Goal: Task Accomplishment & Management: Complete application form

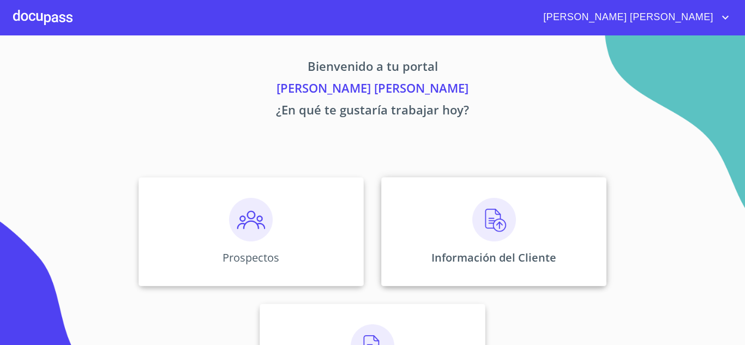
click at [486, 217] on img at bounding box center [494, 220] width 44 height 44
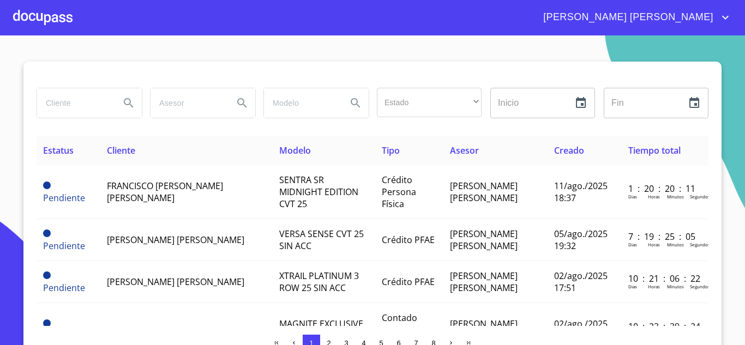
click at [52, 23] on div at bounding box center [42, 17] width 59 height 35
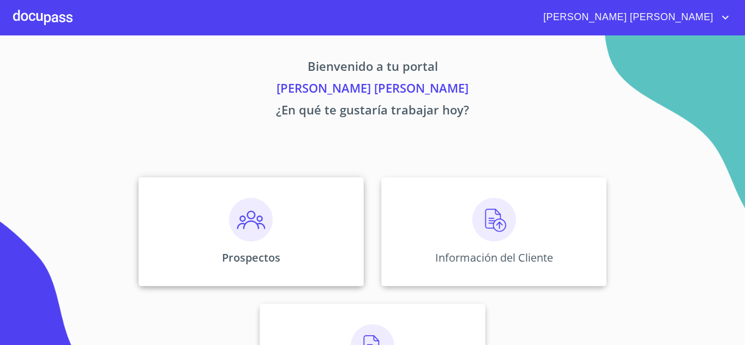
click at [246, 219] on img at bounding box center [251, 220] width 44 height 44
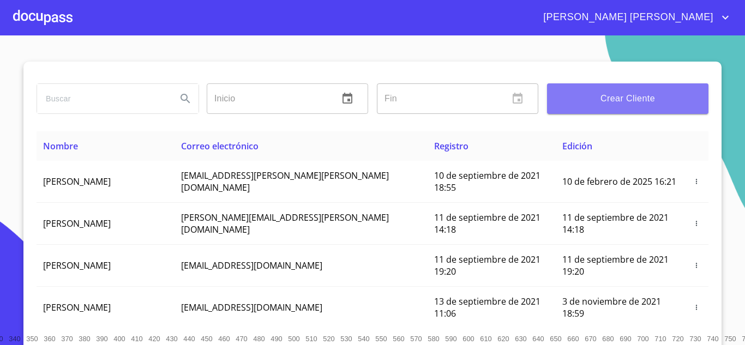
click at [583, 96] on span "Crear Cliente" at bounding box center [628, 98] width 144 height 15
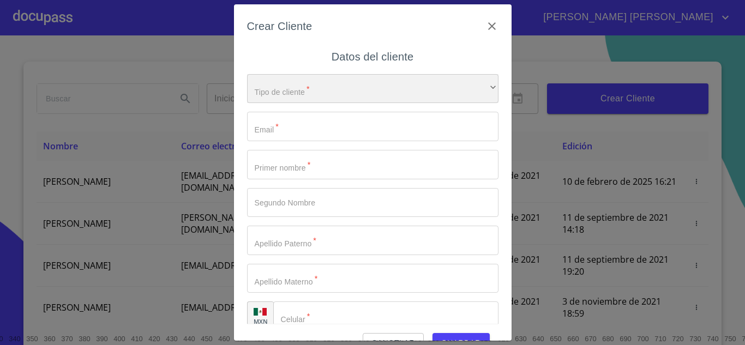
click at [369, 92] on div "​" at bounding box center [373, 88] width 252 height 29
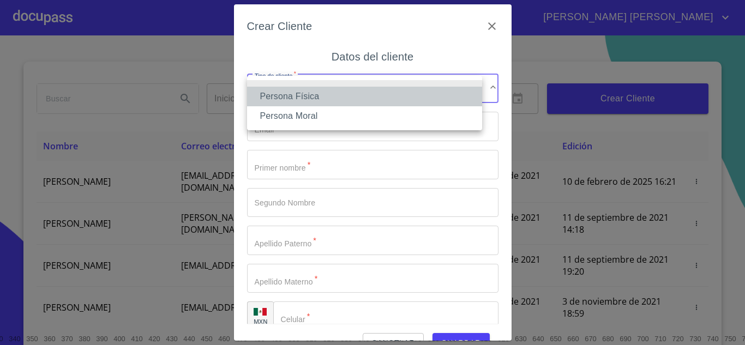
click at [302, 98] on li "Persona Física" at bounding box center [364, 97] width 235 height 20
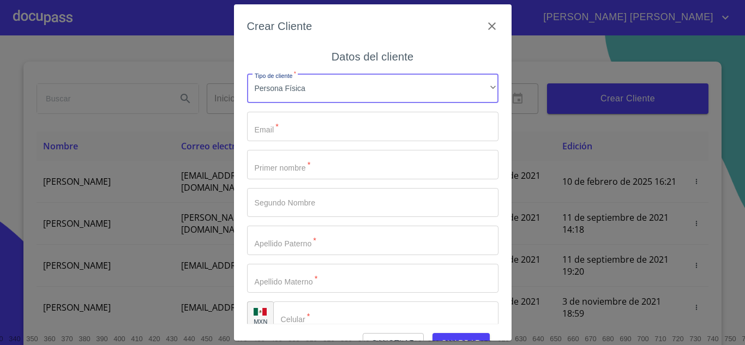
click at [296, 130] on input "Tipo de cliente   *" at bounding box center [373, 126] width 252 height 29
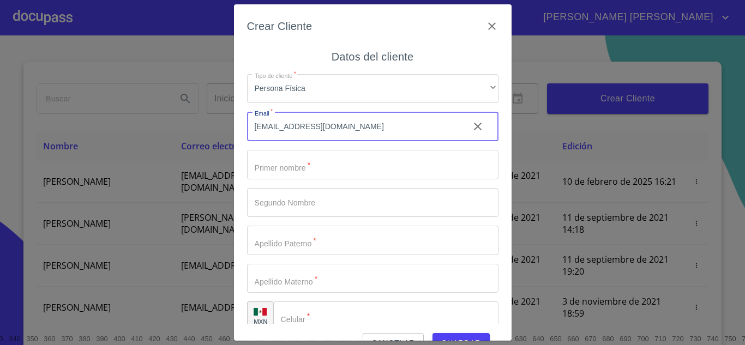
type input "[EMAIL_ADDRESS][DOMAIN_NAME]"
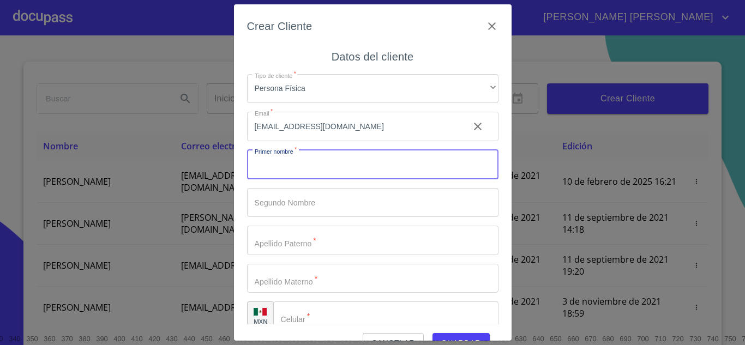
click at [308, 163] on input "Tipo de cliente   *" at bounding box center [373, 164] width 252 height 29
type input "[PERSON_NAME]"
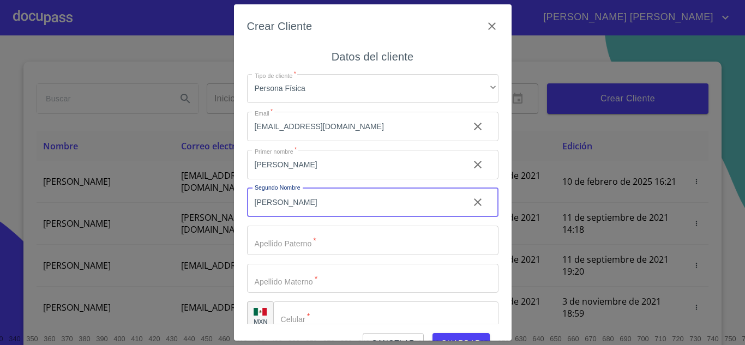
type input "[PERSON_NAME]"
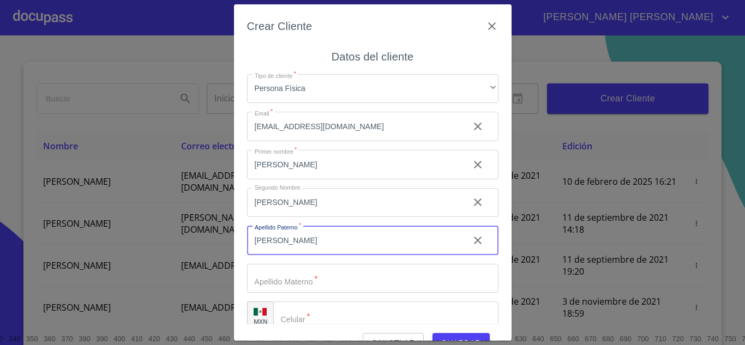
type input "[PERSON_NAME]"
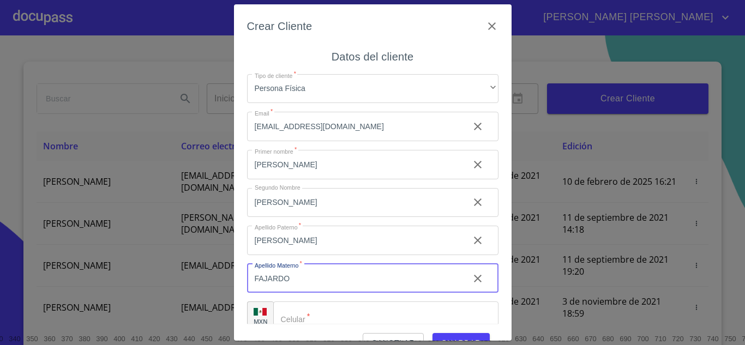
type input "FAJARDO"
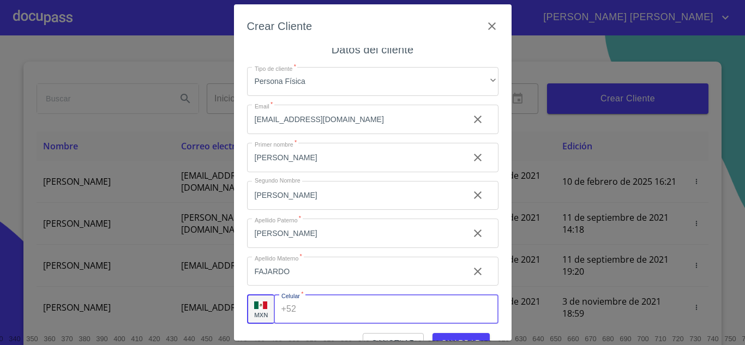
click at [333, 308] on input "Tipo de cliente   *" at bounding box center [399, 309] width 197 height 29
type input "[PHONE_NUMBER]"
click at [470, 332] on div "Cancelar Guardar" at bounding box center [373, 338] width 252 height 29
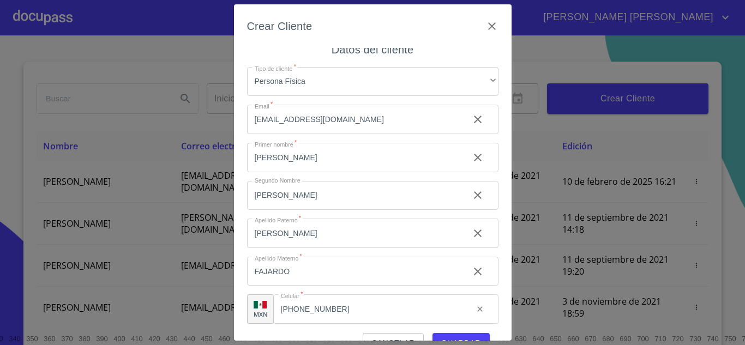
click at [469, 338] on span "Guardar" at bounding box center [461, 344] width 40 height 14
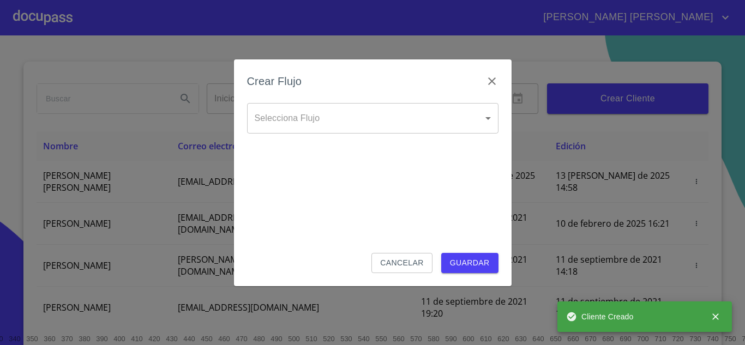
click at [340, 114] on body "[PERSON_NAME] [PERSON_NAME] Inicio ​ Fin ​ Crear Cliente Nombre Correo electrón…" at bounding box center [372, 172] width 745 height 345
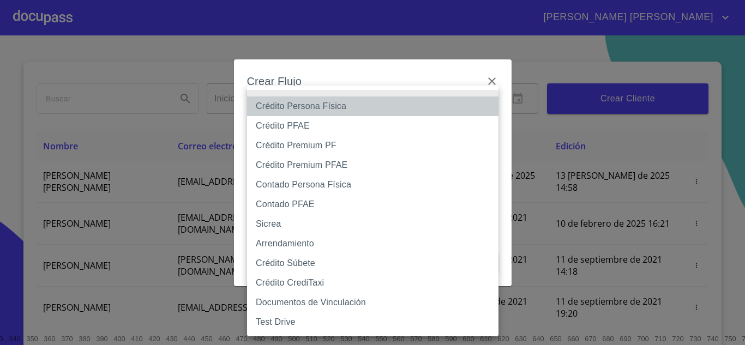
click at [337, 105] on li "Crédito Persona Física" at bounding box center [373, 107] width 252 height 20
type input "6009fb3c7d1714eb8809aa97"
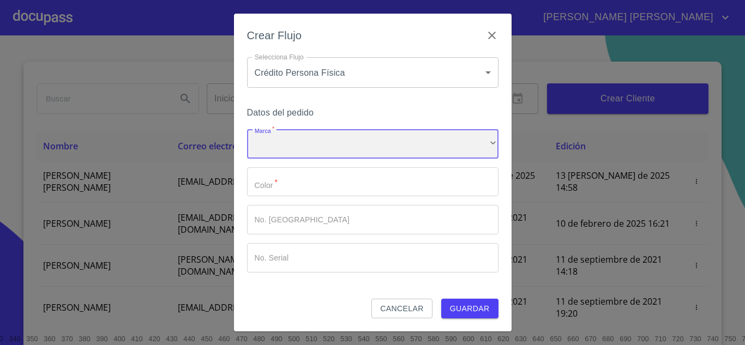
click at [300, 146] on div "​" at bounding box center [373, 143] width 252 height 29
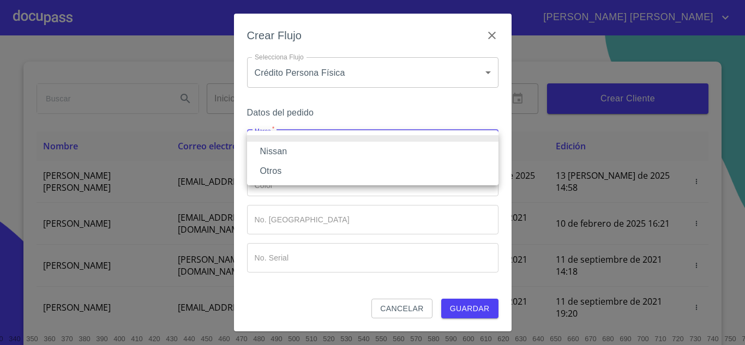
click at [287, 151] on li "Nissan" at bounding box center [373, 152] width 252 height 20
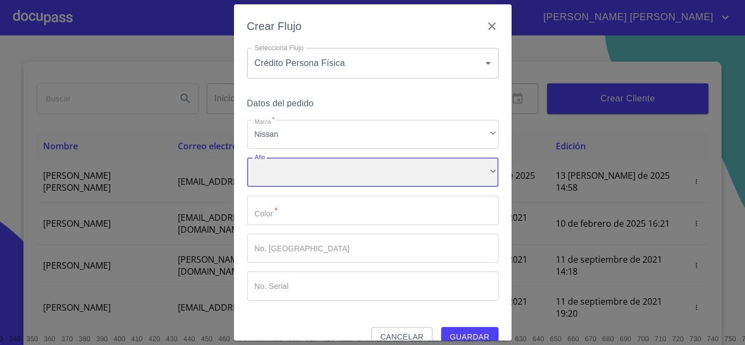
click at [289, 177] on div "​" at bounding box center [373, 172] width 252 height 29
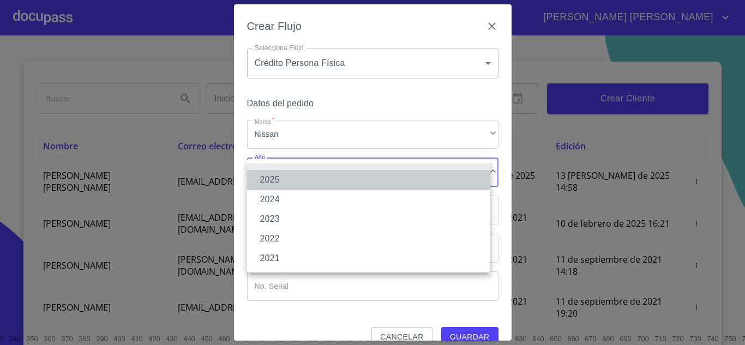
click at [289, 177] on li "2025" at bounding box center [368, 180] width 243 height 20
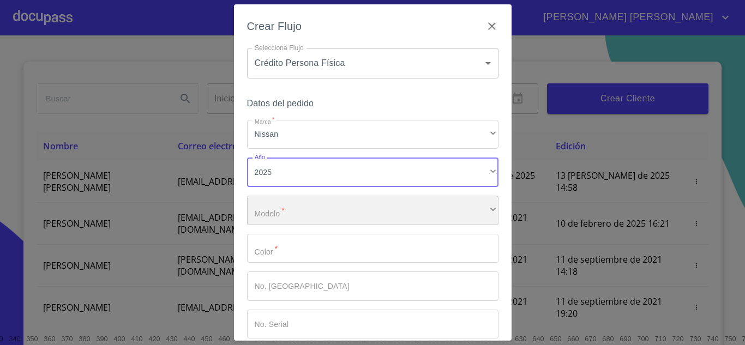
click at [288, 212] on div "​" at bounding box center [373, 210] width 252 height 29
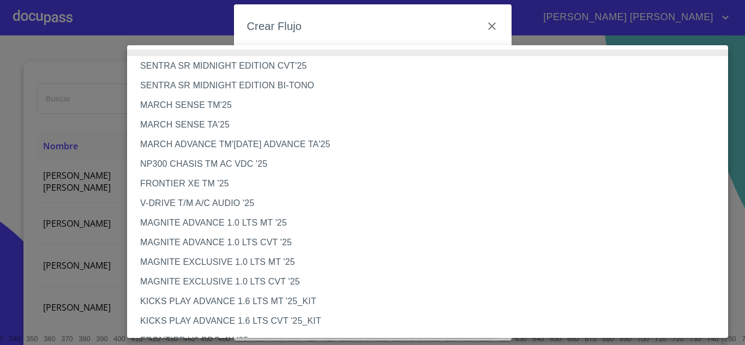
click at [257, 277] on li "MAGNITE EXCLUSIVE 1.0 LTS CVT '25" at bounding box center [431, 282] width 609 height 20
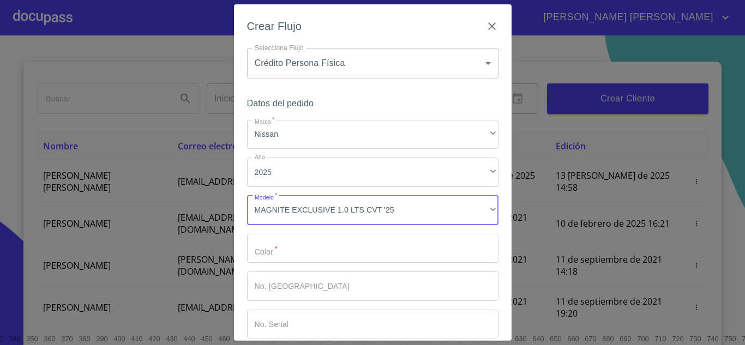
click at [285, 252] on input "Marca   *" at bounding box center [373, 248] width 252 height 29
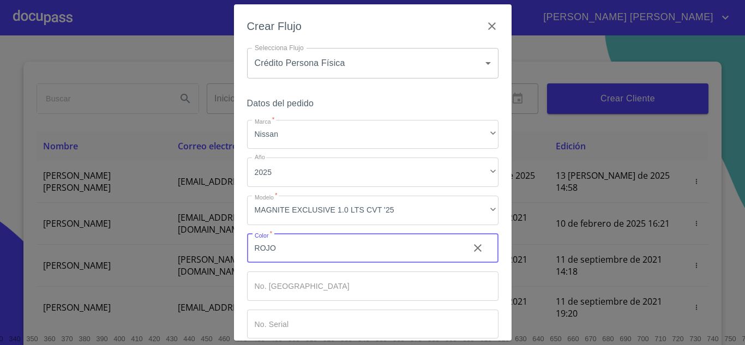
type input "ROJO"
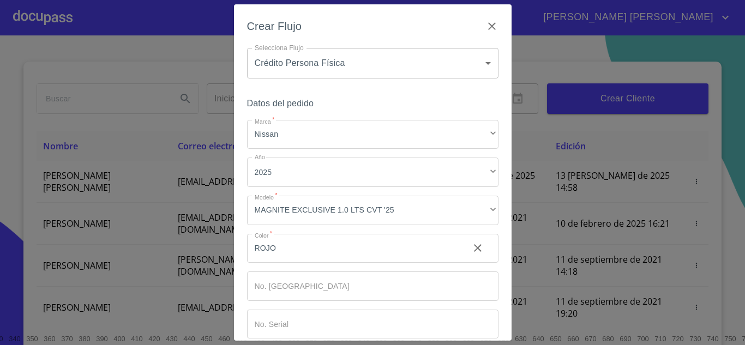
scroll to position [57, 0]
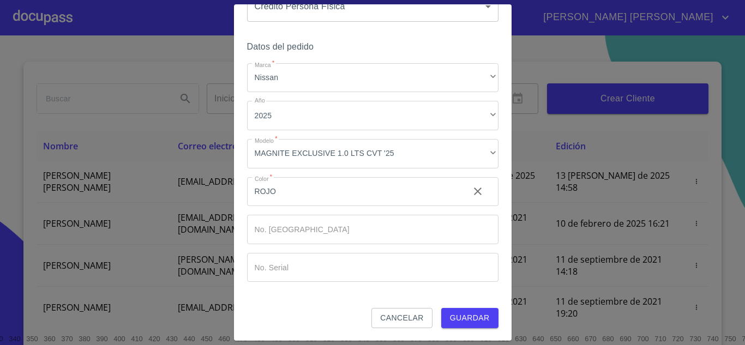
click at [468, 319] on span "Guardar" at bounding box center [470, 319] width 40 height 14
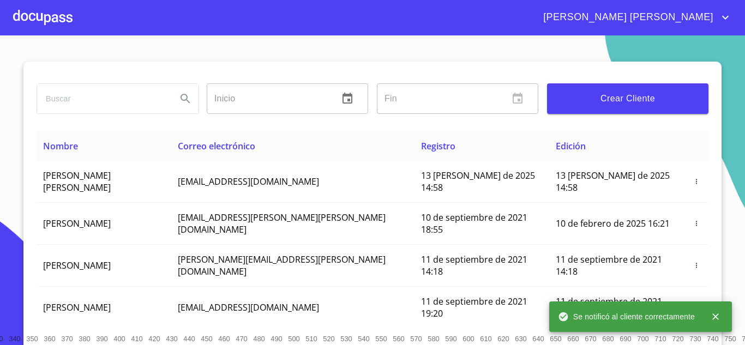
click at [49, 17] on div at bounding box center [42, 17] width 59 height 35
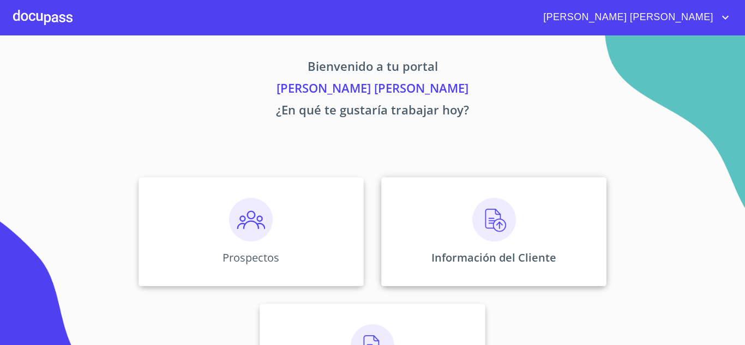
click at [464, 205] on div "Información del Cliente" at bounding box center [493, 231] width 225 height 109
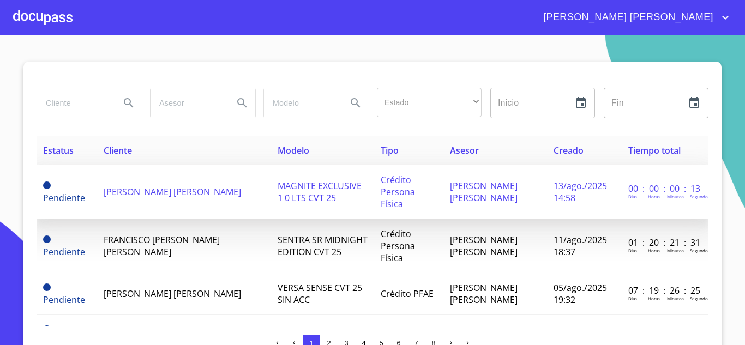
click at [180, 194] on span "[PERSON_NAME] [PERSON_NAME]" at bounding box center [172, 192] width 137 height 12
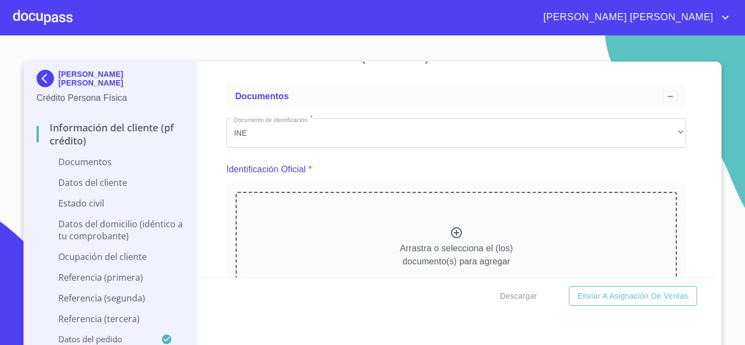
scroll to position [55, 0]
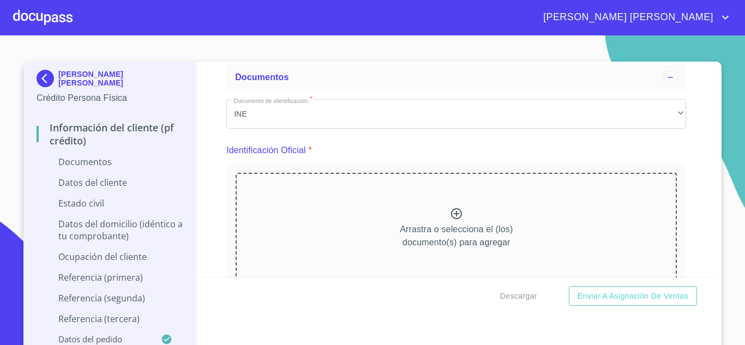
click at [451, 217] on icon at bounding box center [456, 213] width 13 height 13
click at [451, 211] on icon at bounding box center [456, 213] width 11 height 11
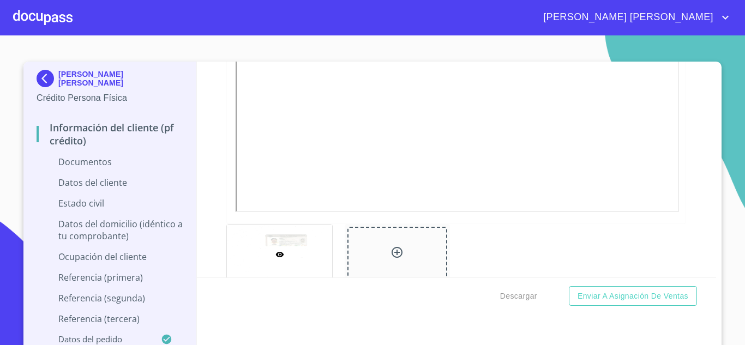
scroll to position [389, 0]
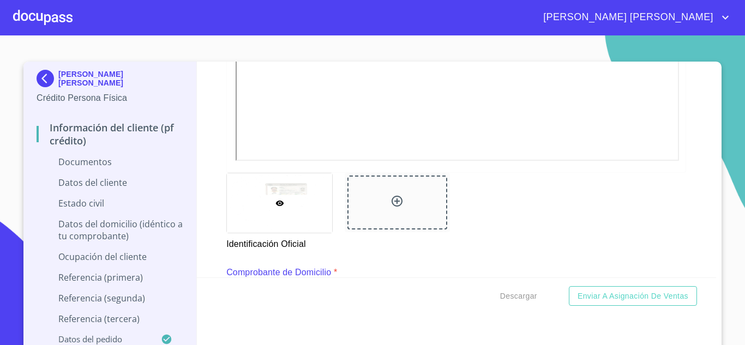
click at [396, 204] on icon at bounding box center [397, 201] width 13 height 13
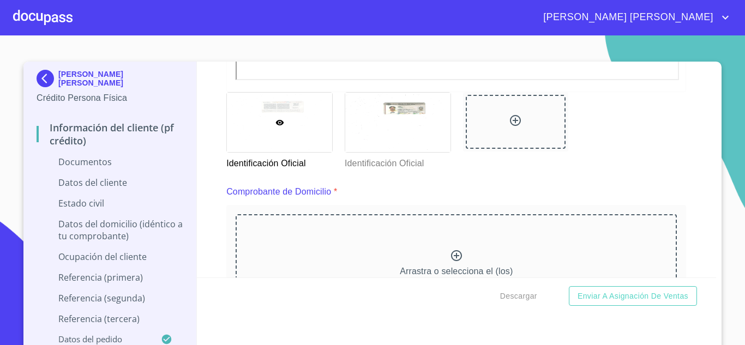
scroll to position [521, 0]
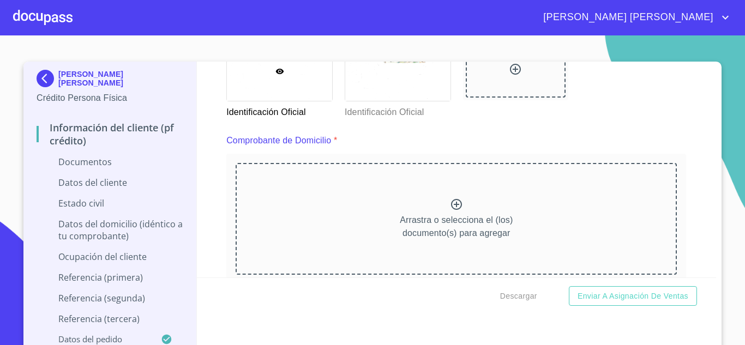
click at [451, 205] on icon at bounding box center [456, 204] width 11 height 11
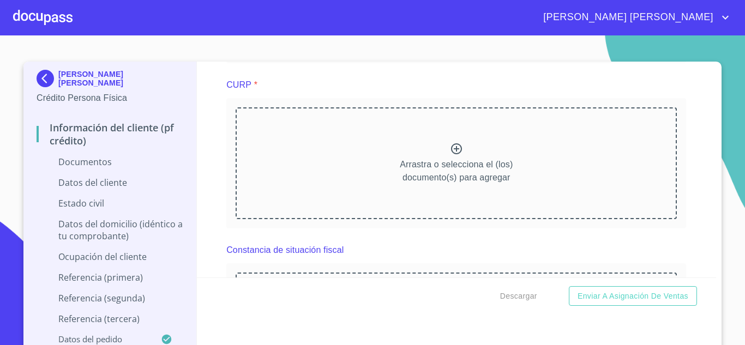
scroll to position [1580, 0]
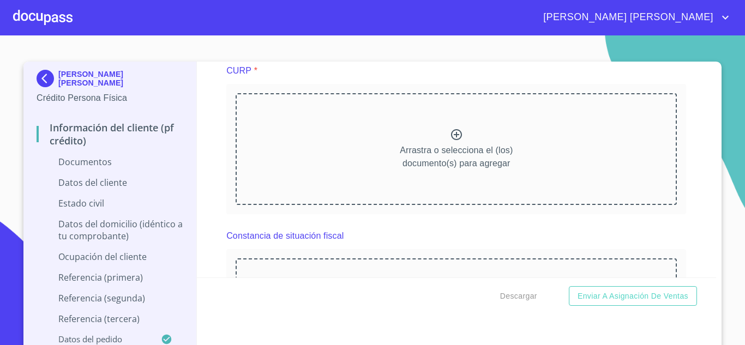
click at [451, 140] on icon at bounding box center [456, 134] width 11 height 11
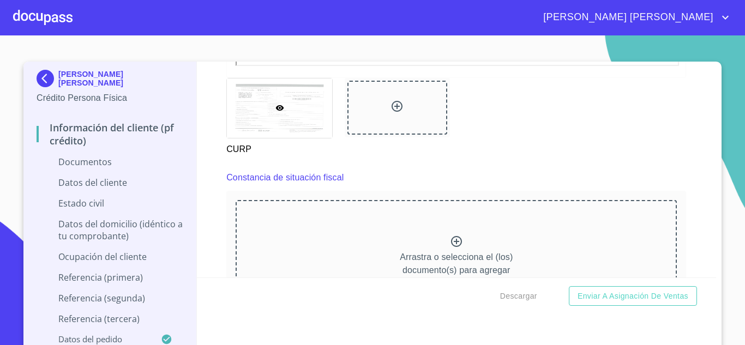
scroll to position [1974, 0]
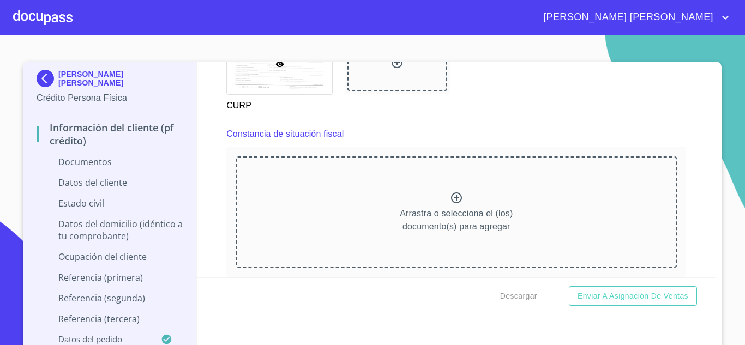
click at [460, 209] on div "Arrastra o selecciona el (los) documento(s) para agregar" at bounding box center [456, 212] width 441 height 111
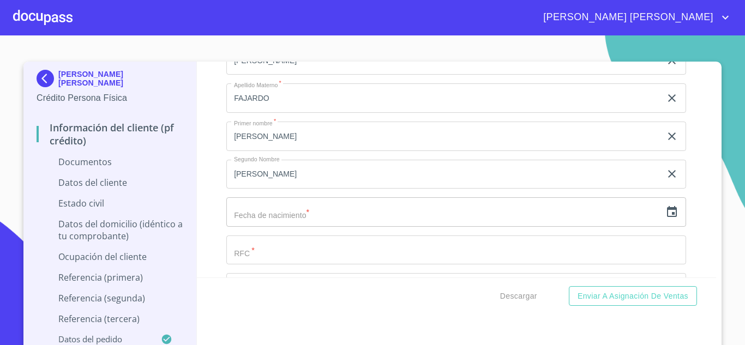
scroll to position [2579, 0]
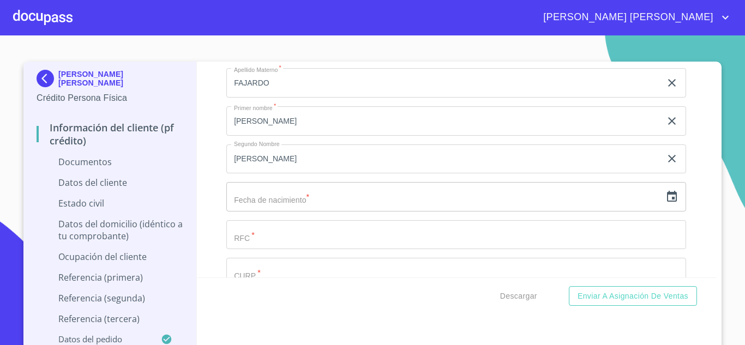
click at [666, 203] on icon "button" at bounding box center [672, 196] width 13 height 13
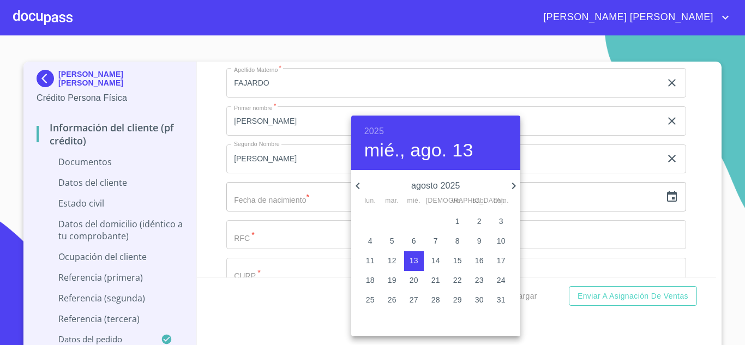
click at [368, 129] on h6 "2025" at bounding box center [374, 131] width 20 height 15
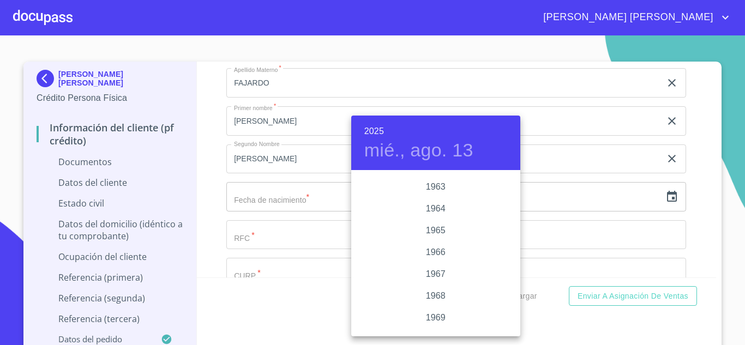
scroll to position [811, 0]
click at [427, 226] on div "1964" at bounding box center [435, 223] width 169 height 22
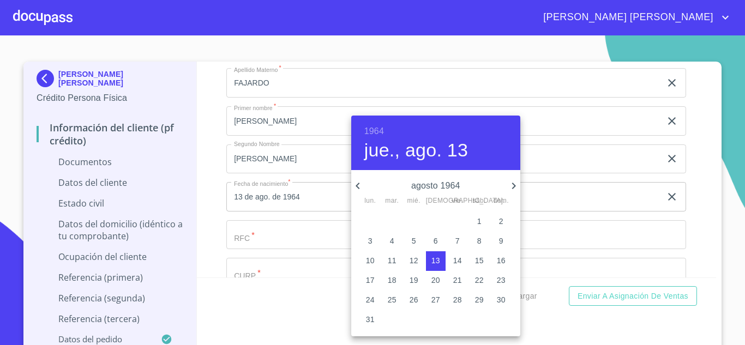
click at [357, 185] on icon "button" at bounding box center [358, 186] width 4 height 7
click at [415, 280] on p "20" at bounding box center [414, 280] width 9 height 11
type input "20 de may. de 1964"
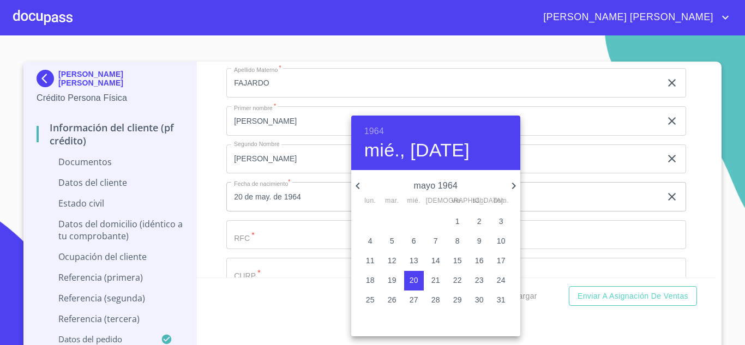
click at [267, 252] on div at bounding box center [372, 172] width 745 height 345
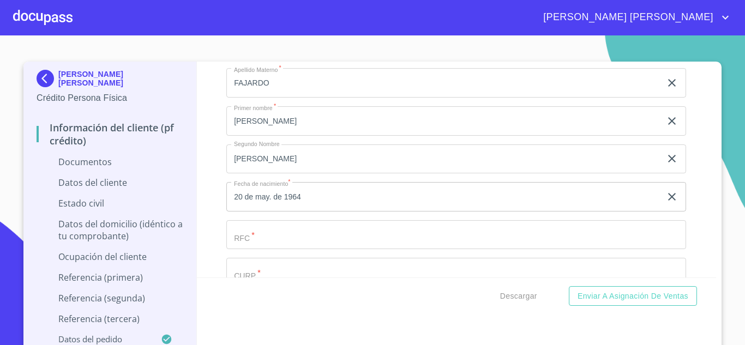
click at [267, 60] on input "Documento de identificación.   *" at bounding box center [443, 45] width 435 height 29
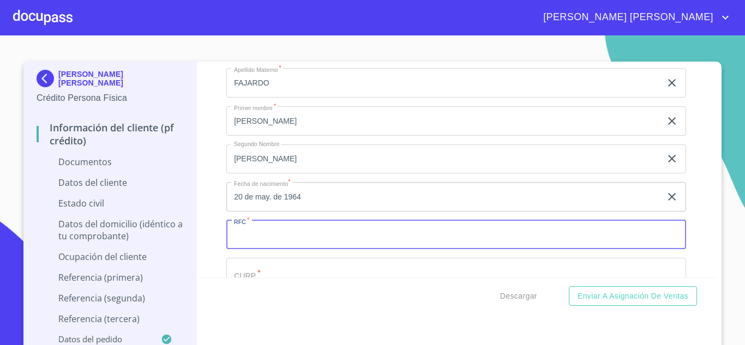
paste input "6830855"
type input "6"
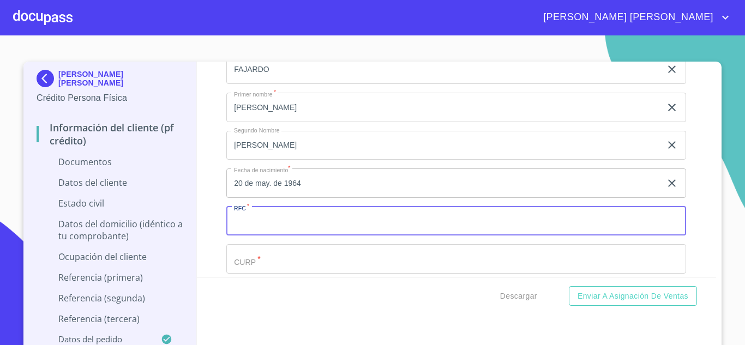
scroll to position [2633, 0]
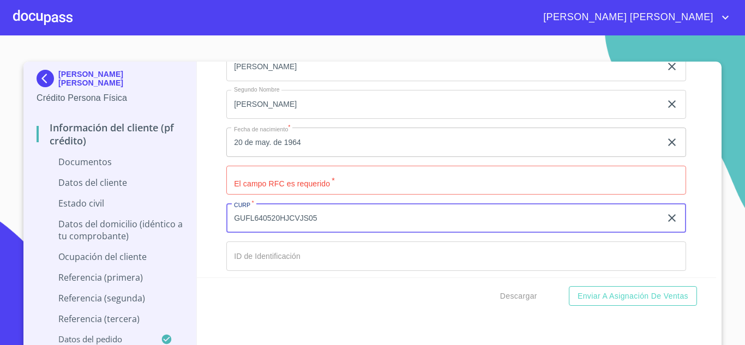
drag, startPoint x: 229, startPoint y: 231, endPoint x: 275, endPoint y: 235, distance: 46.0
click at [275, 233] on input "GUFL640520HJCVJS05" at bounding box center [443, 217] width 435 height 29
type input "GUFL640520HJCVJS05"
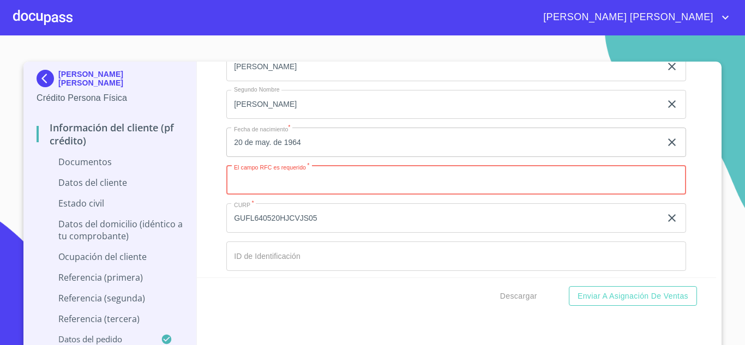
click at [284, 194] on input "Documento de identificación.   *" at bounding box center [456, 180] width 460 height 29
paste input "GUFL640520"
type input "GUFL640520EV1"
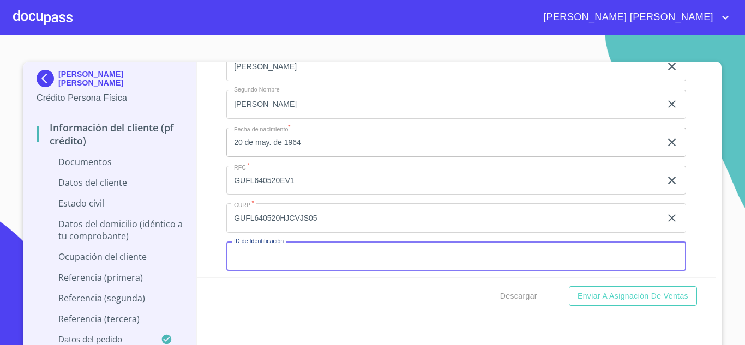
click at [289, 271] on input "Documento de identificación.   *" at bounding box center [456, 256] width 460 height 29
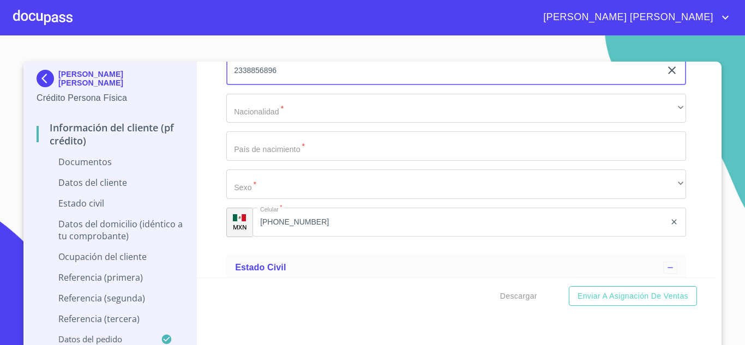
scroll to position [2835, 0]
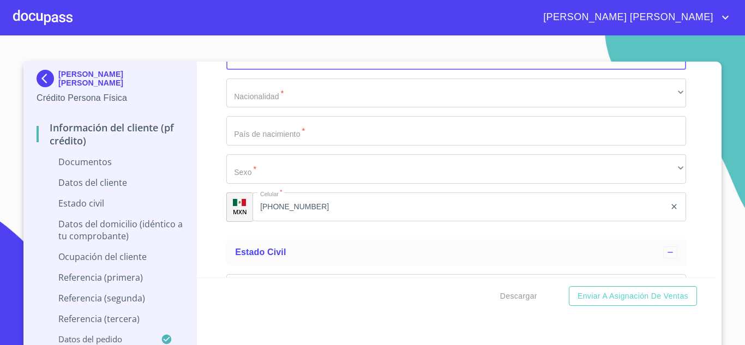
type input "2338856896"
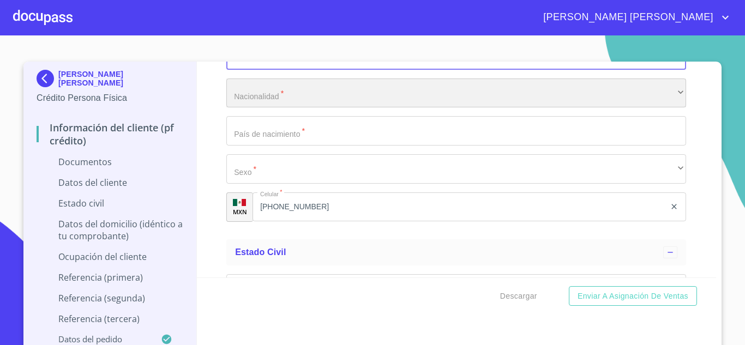
click at [313, 101] on div "​" at bounding box center [456, 93] width 460 height 29
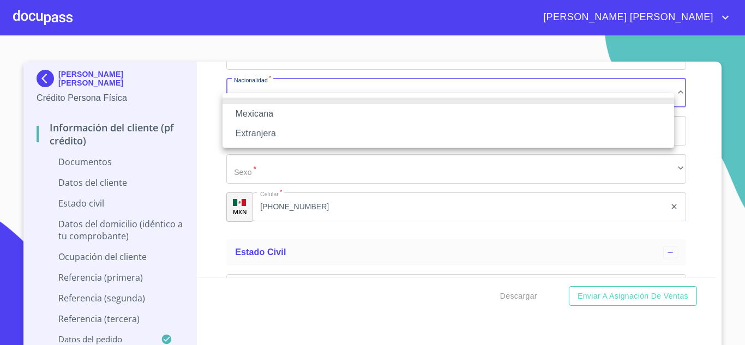
click at [294, 106] on li "Mexicana" at bounding box center [449, 114] width 452 height 20
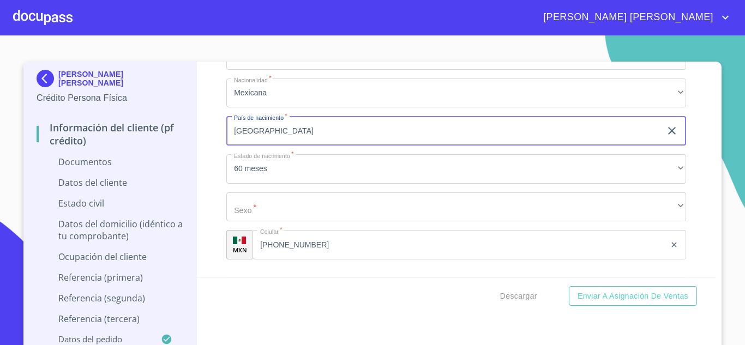
type input "[GEOGRAPHIC_DATA]"
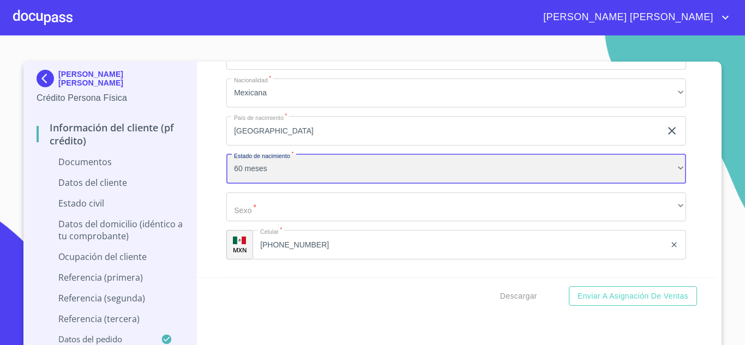
click at [314, 184] on div "60 meses" at bounding box center [456, 168] width 460 height 29
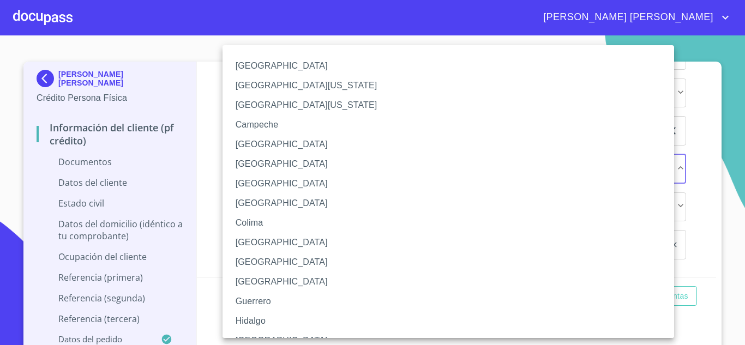
scroll to position [13, 0]
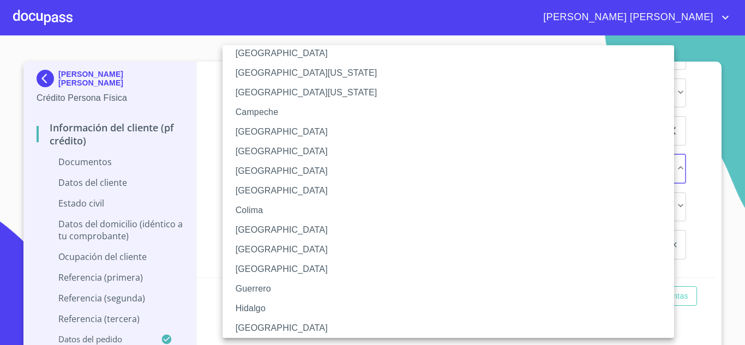
click at [269, 325] on li "[GEOGRAPHIC_DATA]" at bounding box center [453, 329] width 460 height 20
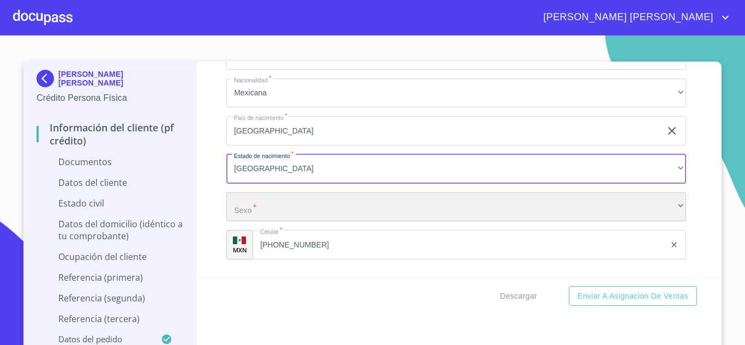
click at [279, 222] on div "​" at bounding box center [456, 207] width 460 height 29
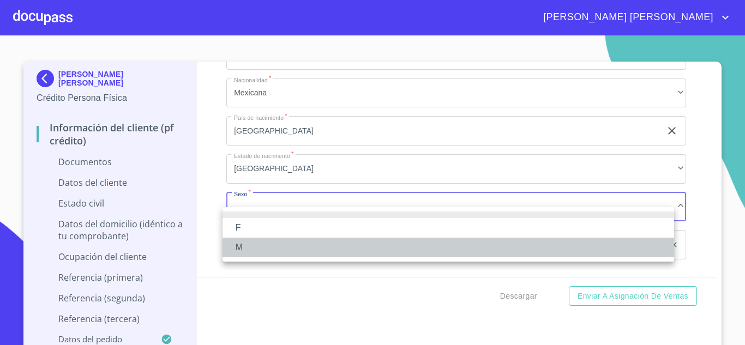
click at [253, 246] on li "M" at bounding box center [449, 248] width 452 height 20
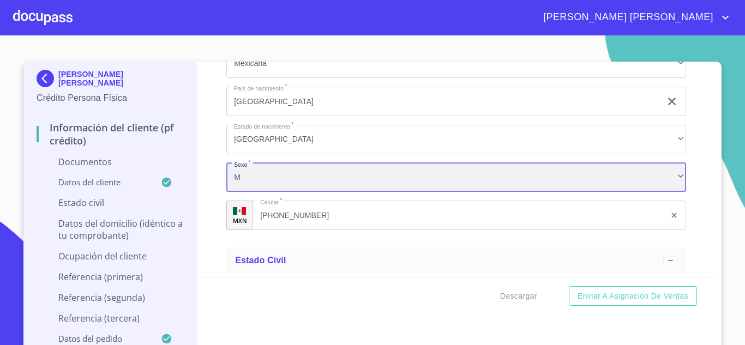
scroll to position [2889, 0]
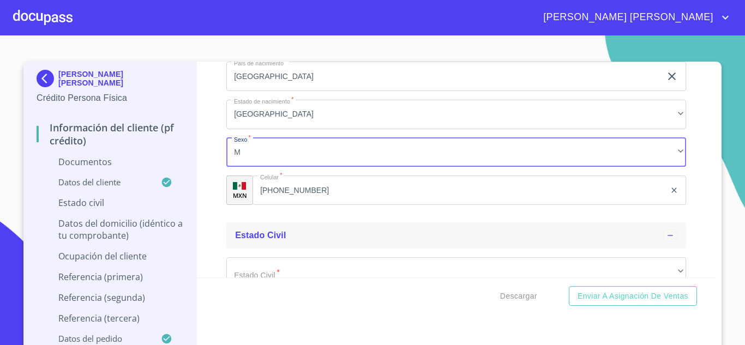
click at [306, 242] on div "Estado Civil" at bounding box center [449, 235] width 428 height 13
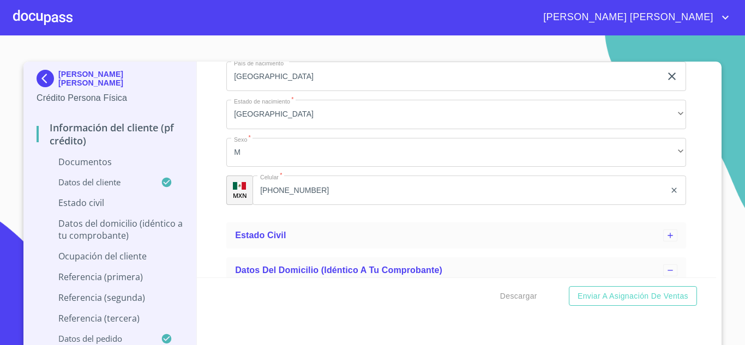
scroll to position [2909, 0]
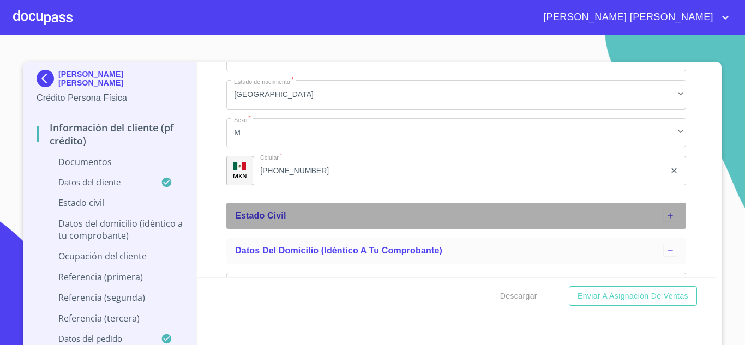
click at [666, 220] on icon at bounding box center [670, 216] width 9 height 9
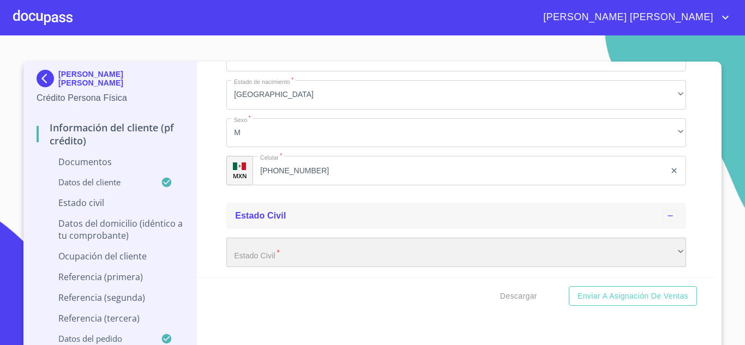
click at [309, 260] on div "​" at bounding box center [456, 252] width 460 height 29
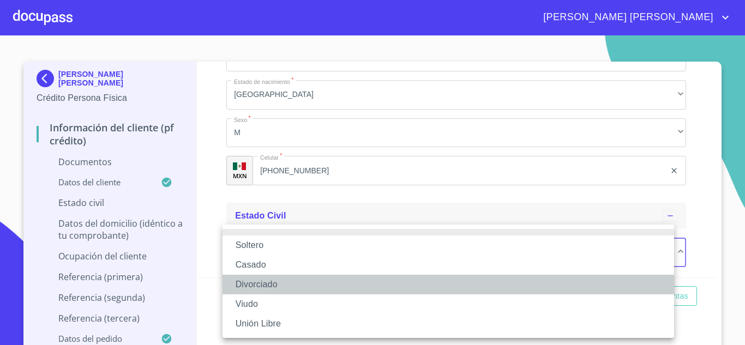
click at [262, 285] on li "Divorciado" at bounding box center [449, 285] width 452 height 20
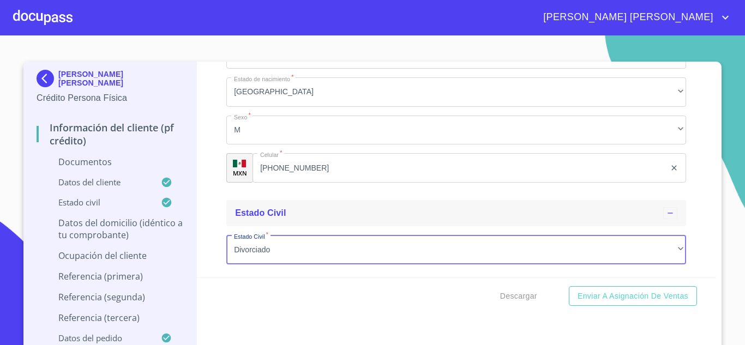
scroll to position [3050, 0]
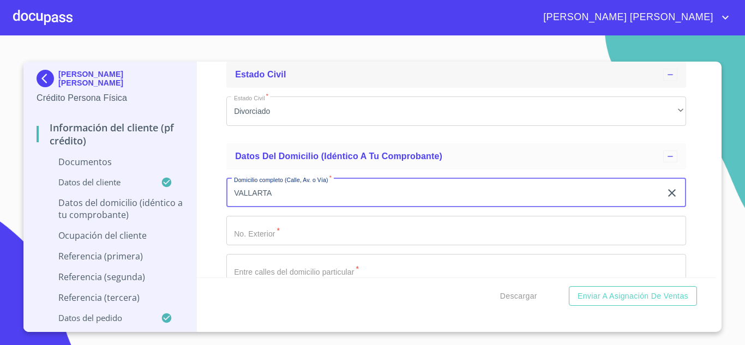
type input "VALLARTA"
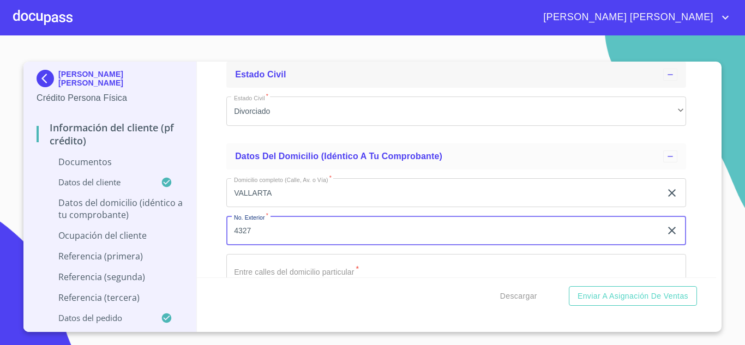
type input "4327"
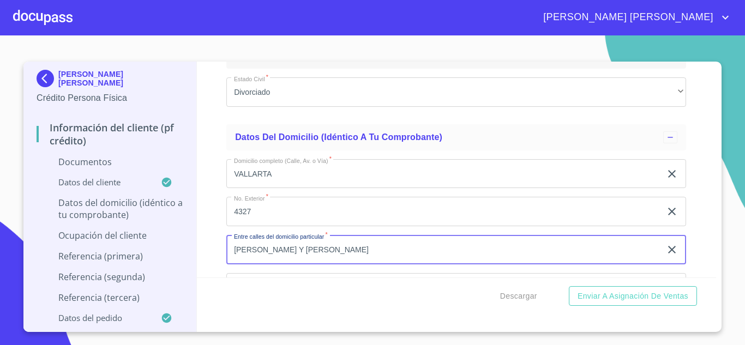
type input "[PERSON_NAME] Y [PERSON_NAME]"
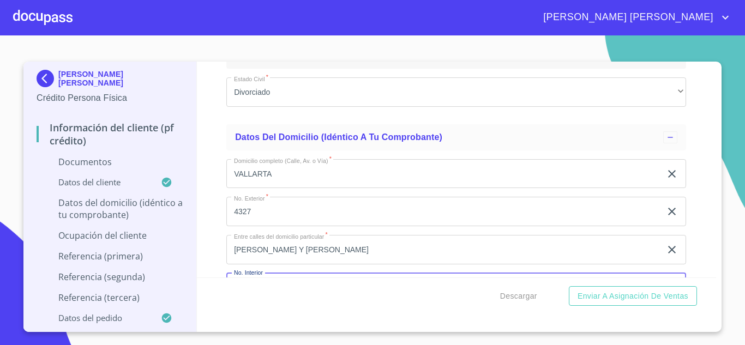
scroll to position [3201, 0]
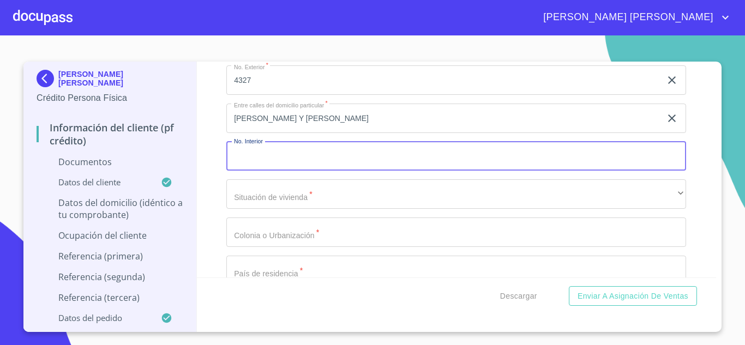
click at [259, 169] on input "Documento de identificación.   *" at bounding box center [456, 156] width 460 height 29
type input "31"
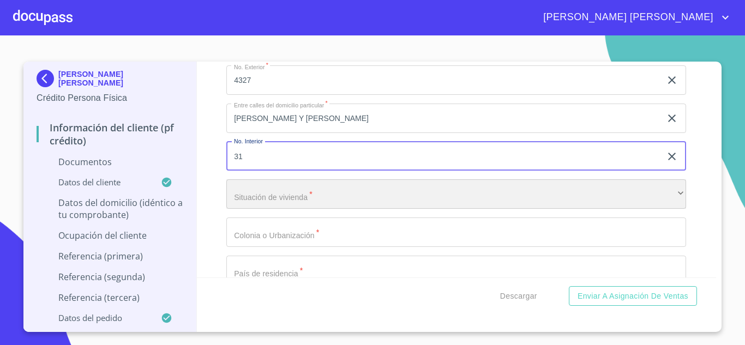
click at [274, 206] on div "​" at bounding box center [456, 193] width 460 height 29
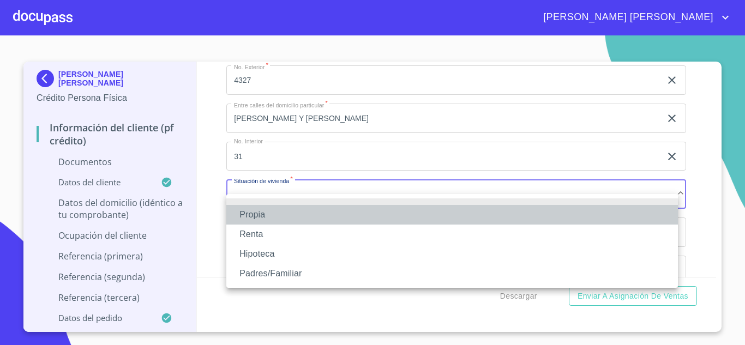
click at [272, 213] on li "Propia" at bounding box center [452, 215] width 452 height 20
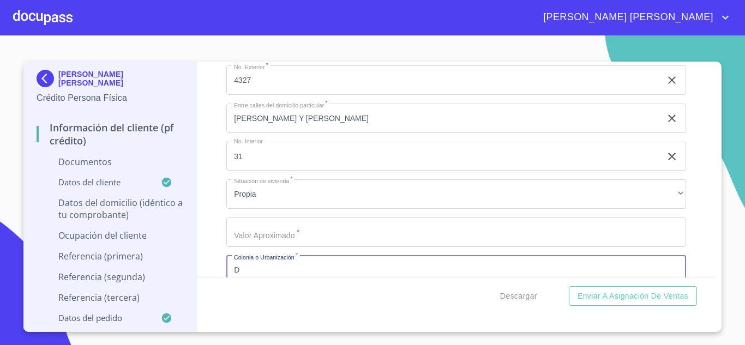
scroll to position [3211, 0]
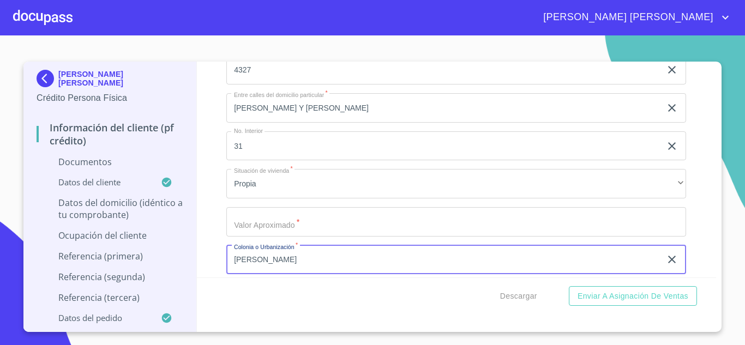
type input "[PERSON_NAME]"
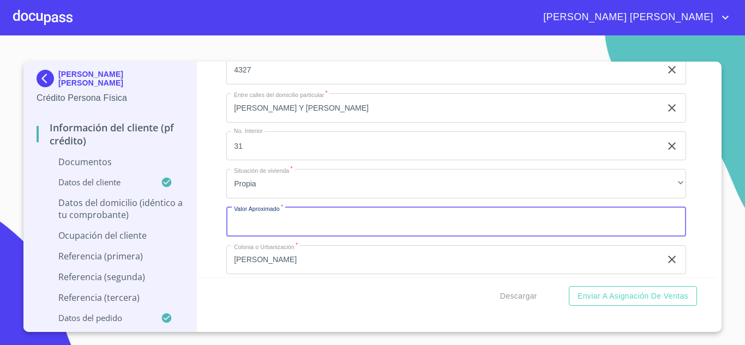
click at [270, 232] on input "Documento de identificación.   *" at bounding box center [456, 221] width 460 height 29
type input "$3,000,000"
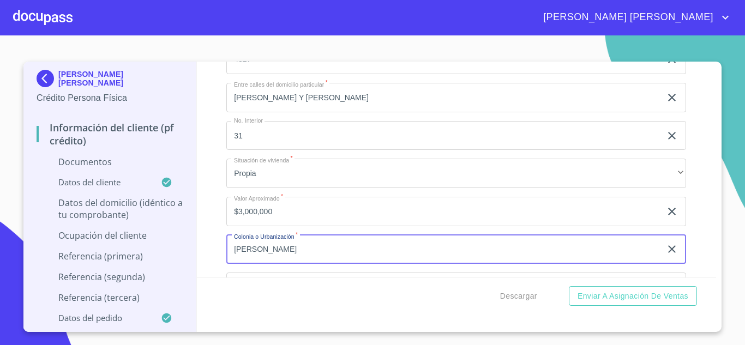
scroll to position [3352, 0]
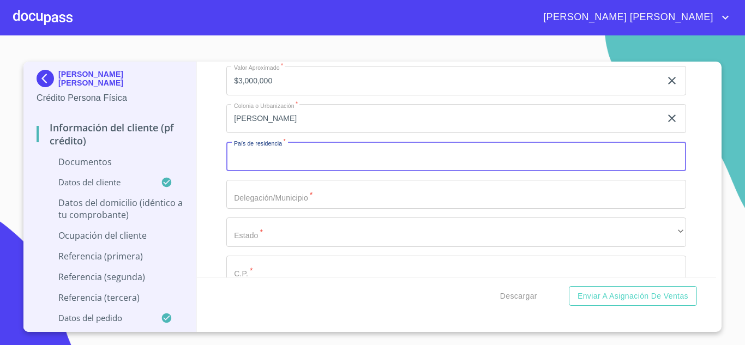
click at [264, 171] on input "Documento de identificación.   *" at bounding box center [456, 156] width 460 height 29
type input "[GEOGRAPHIC_DATA]"
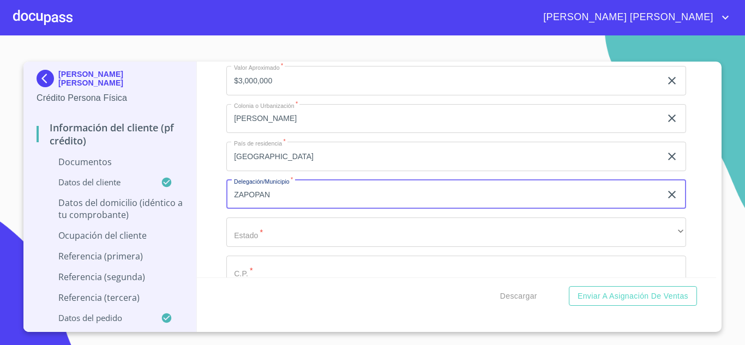
type input "ZAPOPAN"
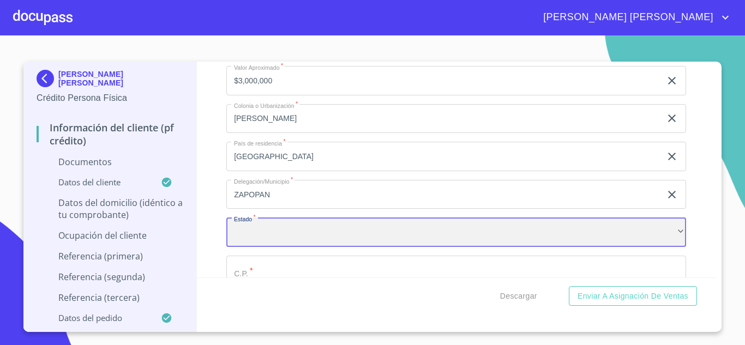
click at [267, 247] on div "​" at bounding box center [456, 232] width 460 height 29
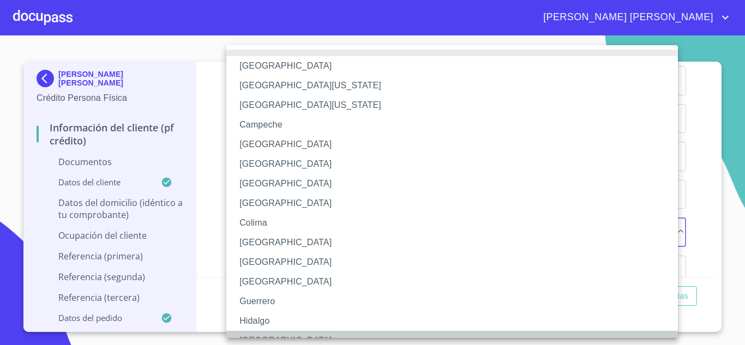
click at [259, 334] on li "[GEOGRAPHIC_DATA]" at bounding box center [456, 341] width 460 height 20
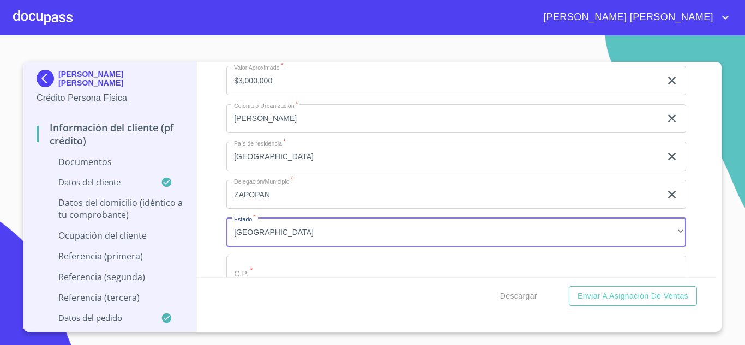
scroll to position [3373, 0]
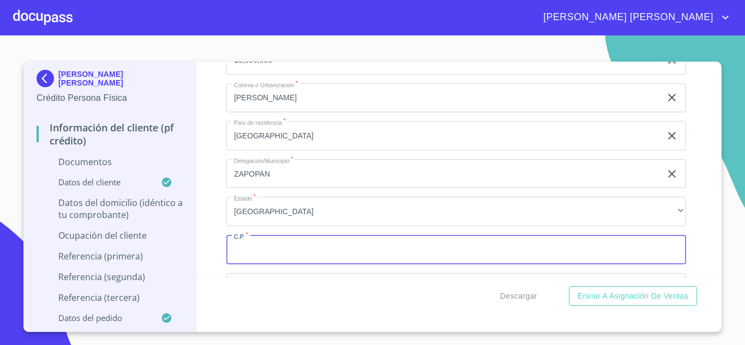
click at [266, 260] on input "Documento de identificación.   *" at bounding box center [456, 249] width 460 height 29
type input "45049"
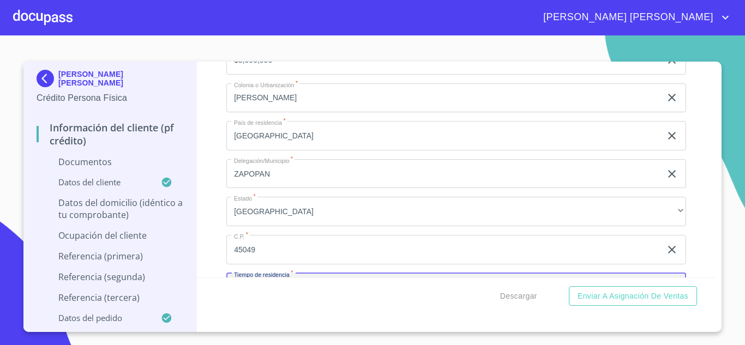
scroll to position [3505, 0]
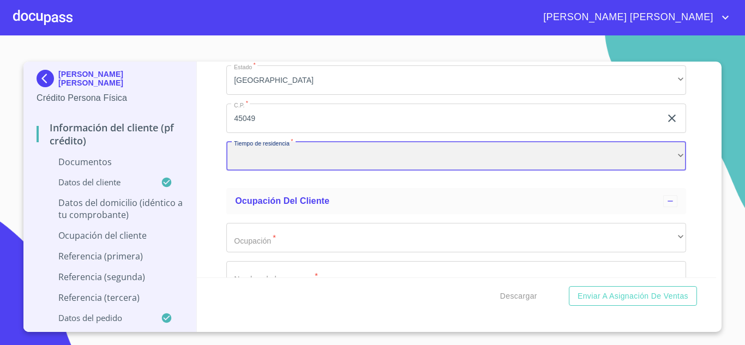
click at [247, 159] on div "​" at bounding box center [456, 156] width 460 height 29
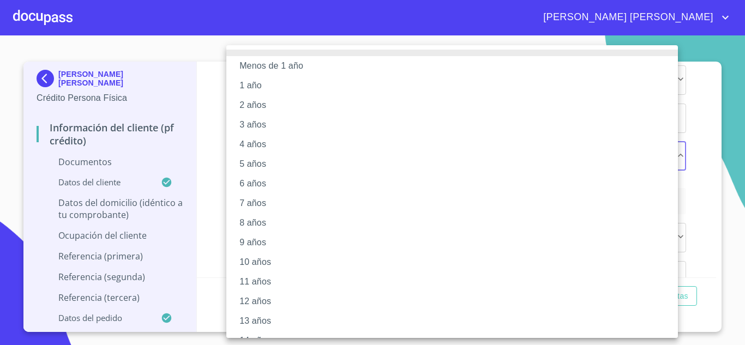
scroll to position [135, 0]
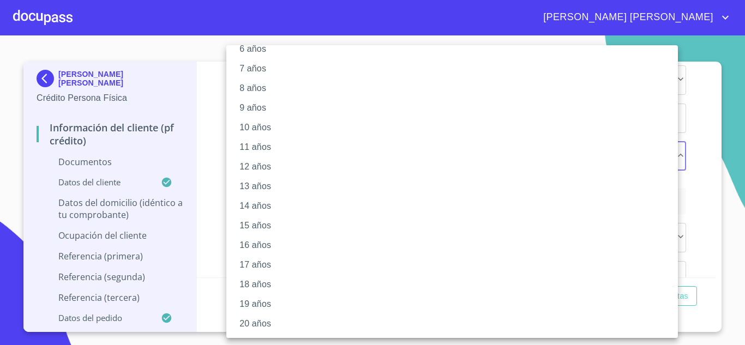
click at [260, 306] on li "19 años" at bounding box center [456, 305] width 460 height 20
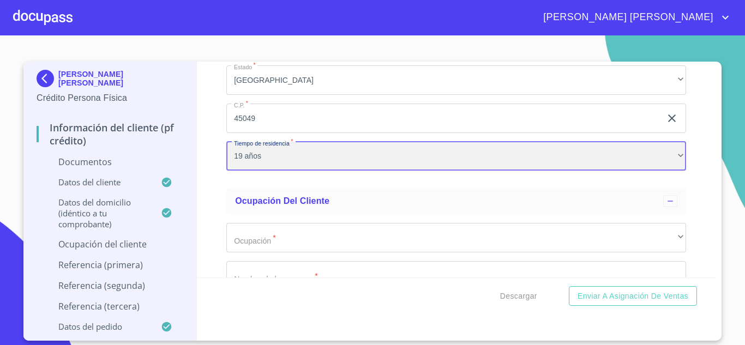
scroll to position [134, 0]
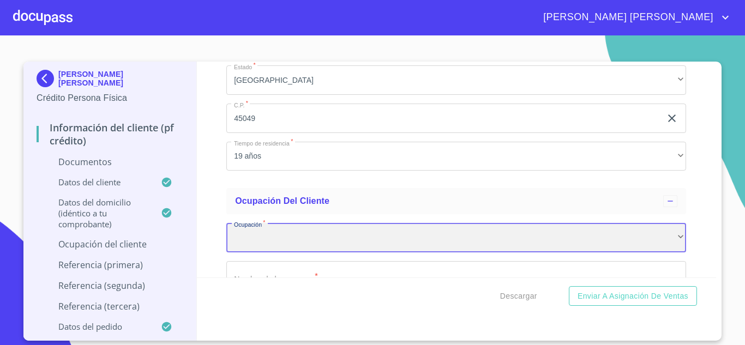
click at [262, 253] on div "​" at bounding box center [456, 237] width 460 height 29
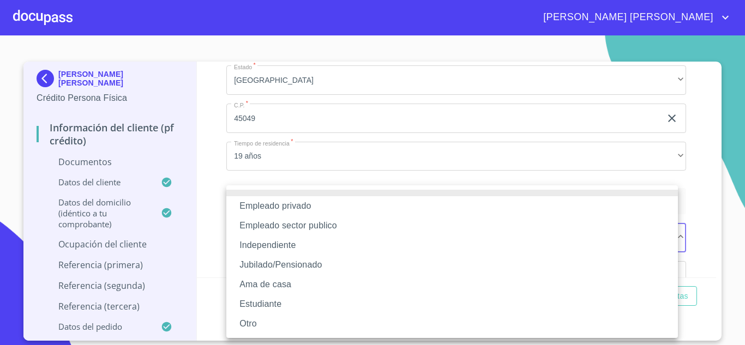
click at [280, 262] on li "Jubilado/Pensionado" at bounding box center [452, 265] width 452 height 20
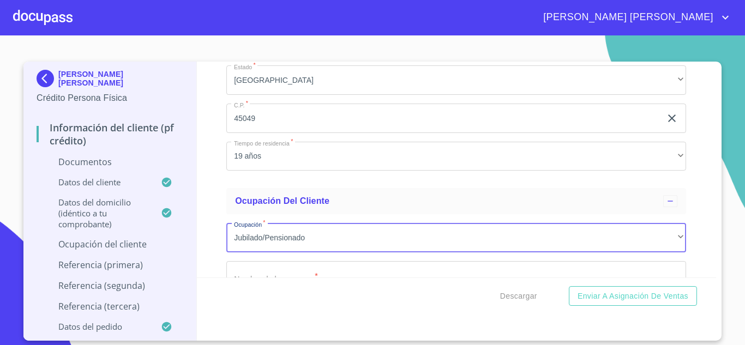
scroll to position [3531, 0]
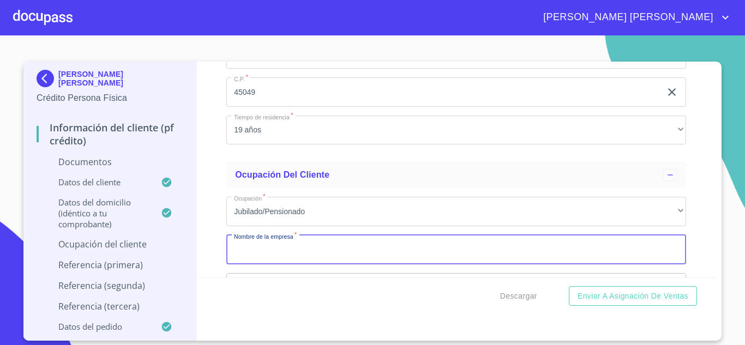
click at [282, 261] on input "Documento de identificación.   *" at bounding box center [456, 249] width 460 height 29
type input "[PERSON_NAME] [PERSON_NAME]"
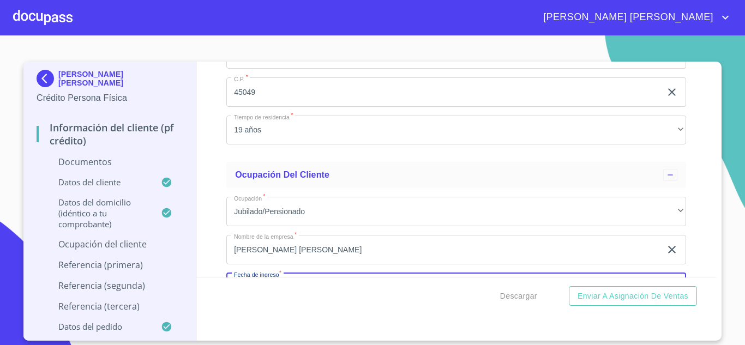
scroll to position [3662, 0]
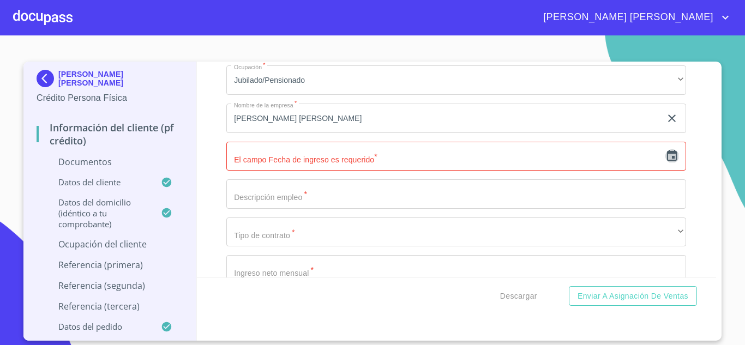
click at [666, 163] on icon "button" at bounding box center [672, 155] width 13 height 13
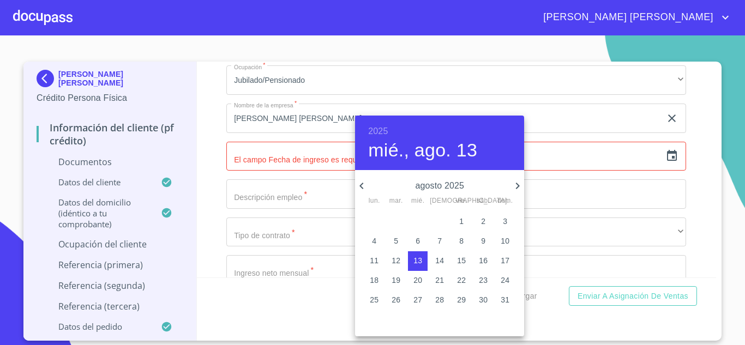
click at [308, 170] on div at bounding box center [372, 172] width 745 height 345
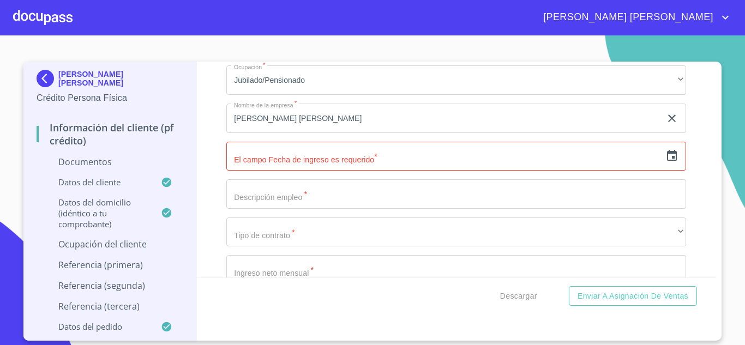
click at [667, 163] on icon "button" at bounding box center [672, 155] width 13 height 13
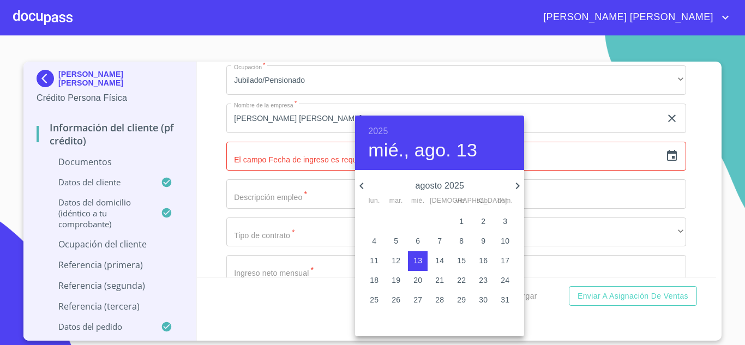
click at [378, 130] on h6 "2025" at bounding box center [378, 131] width 20 height 15
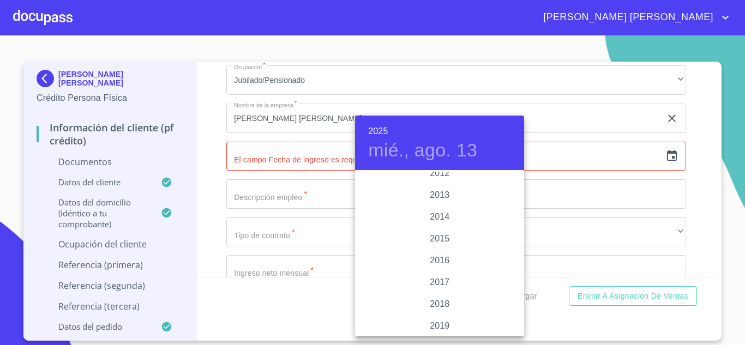
scroll to position [1899, 0]
click at [444, 184] on div "2012" at bounding box center [439, 183] width 169 height 22
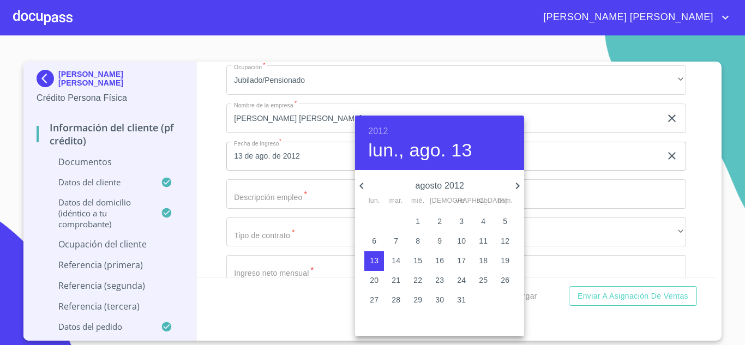
click at [417, 220] on p "1" at bounding box center [418, 221] width 4 height 11
type input "1 de ago. de 2012"
click at [306, 208] on div at bounding box center [372, 172] width 745 height 345
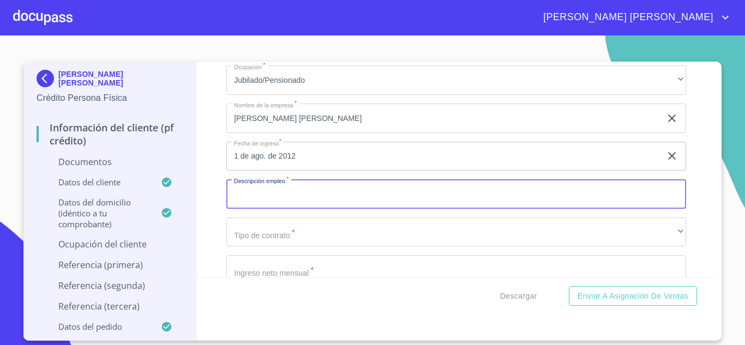
click at [306, 208] on input "Documento de identificación.   *" at bounding box center [456, 193] width 460 height 29
type input "JUBILADO"
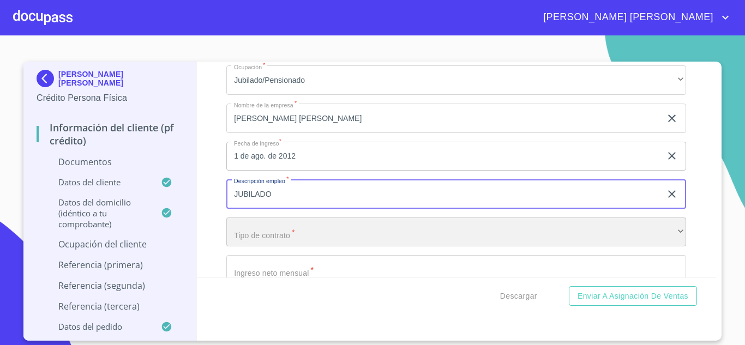
click at [292, 245] on div "​" at bounding box center [456, 232] width 460 height 29
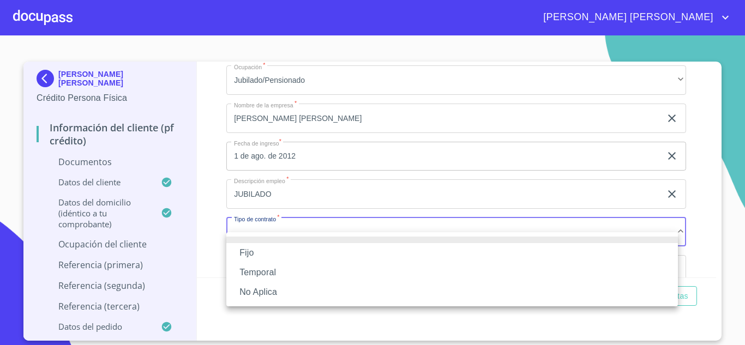
click at [266, 250] on li "Fijo" at bounding box center [452, 253] width 452 height 20
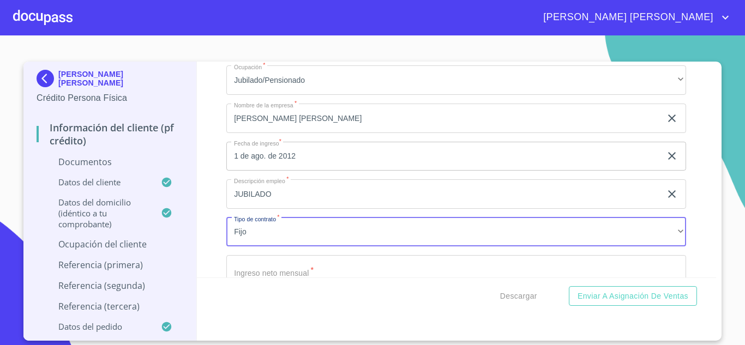
scroll to position [3683, 0]
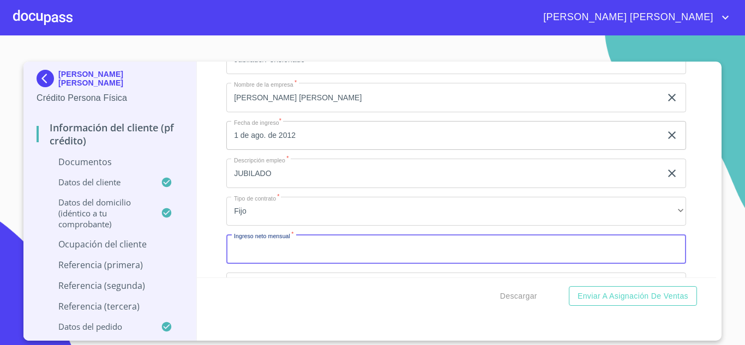
click at [289, 260] on input "Documento de identificación.   *" at bounding box center [456, 249] width 460 height 29
type input "35350"
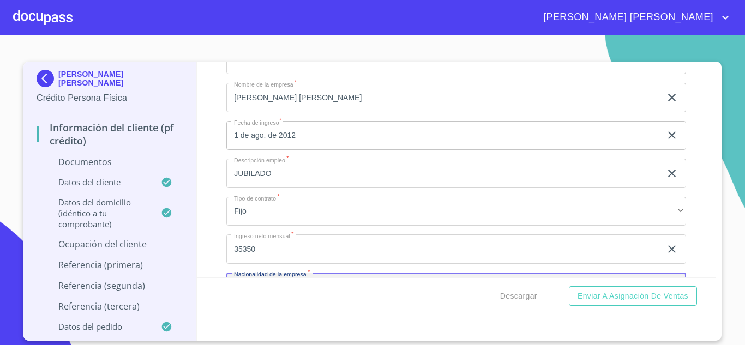
scroll to position [3814, 0]
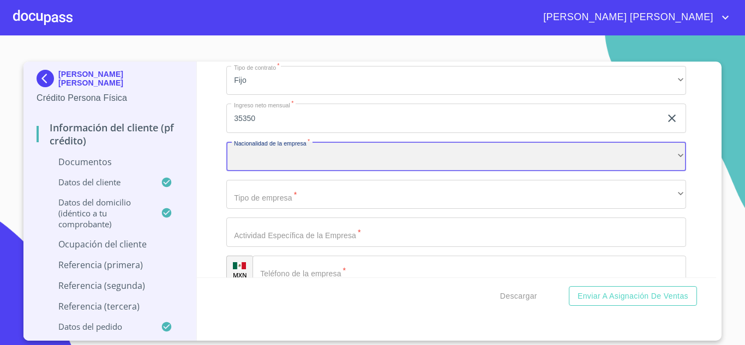
click at [272, 171] on div "​" at bounding box center [456, 156] width 460 height 29
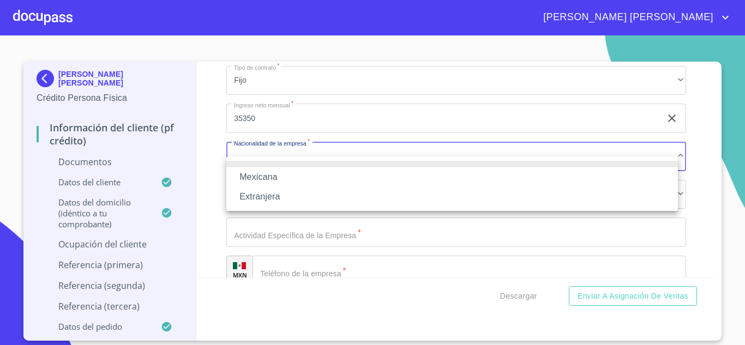
click at [276, 175] on li "Mexicana" at bounding box center [452, 177] width 452 height 20
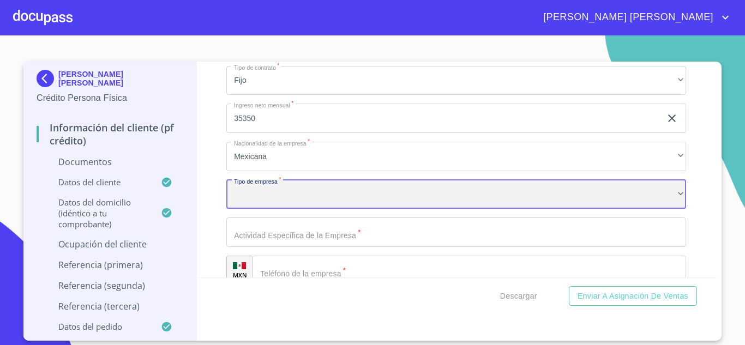
click at [279, 208] on div "​" at bounding box center [456, 194] width 460 height 29
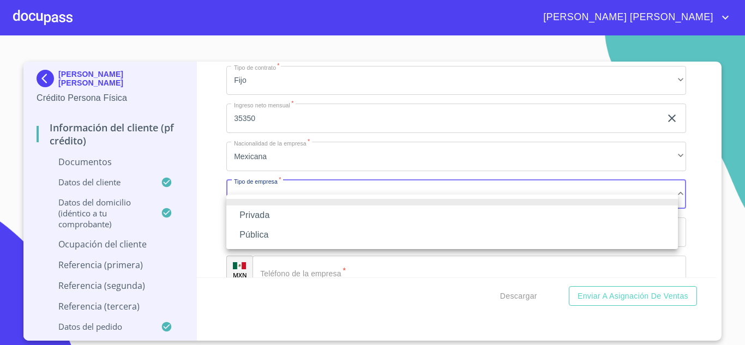
click at [278, 209] on li "Privada" at bounding box center [452, 216] width 452 height 20
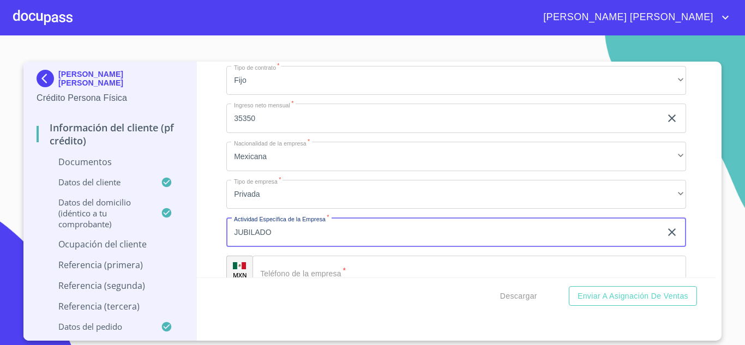
type input "JUBILADO"
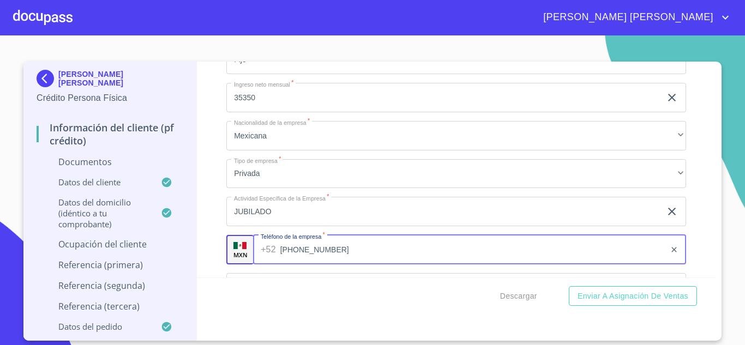
type input "[PHONE_NUMBER]"
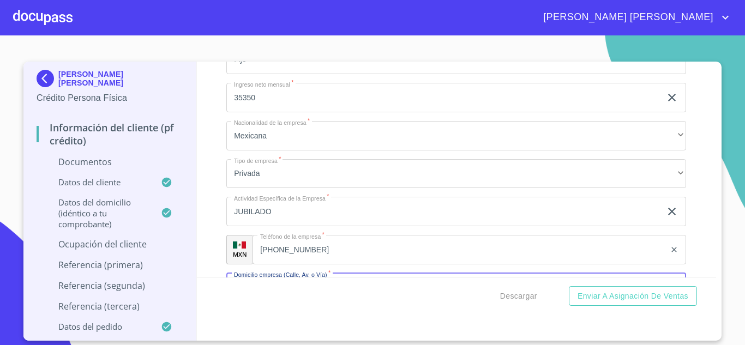
scroll to position [3966, 0]
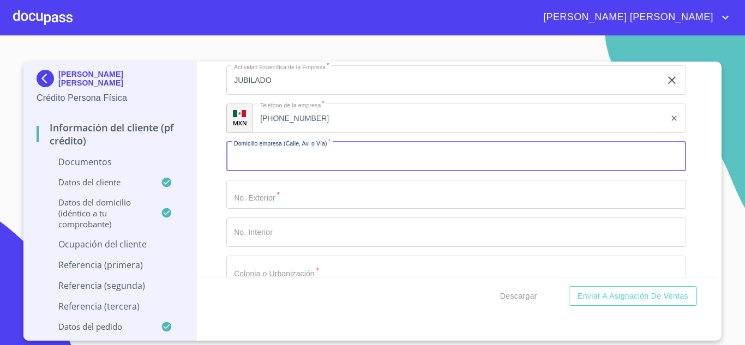
click at [258, 171] on input "Documento de identificación.   *" at bounding box center [456, 156] width 460 height 29
type input "VALLARTA"
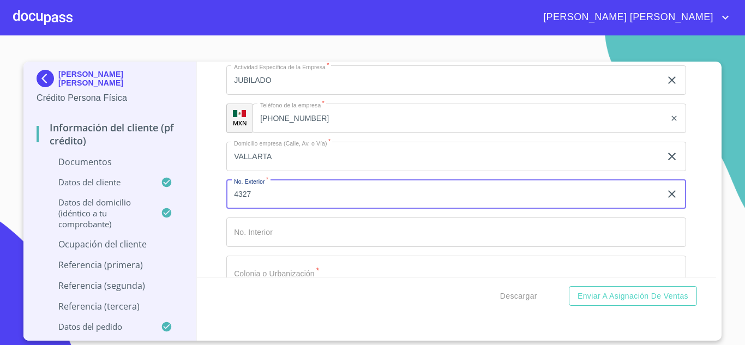
type input "4327"
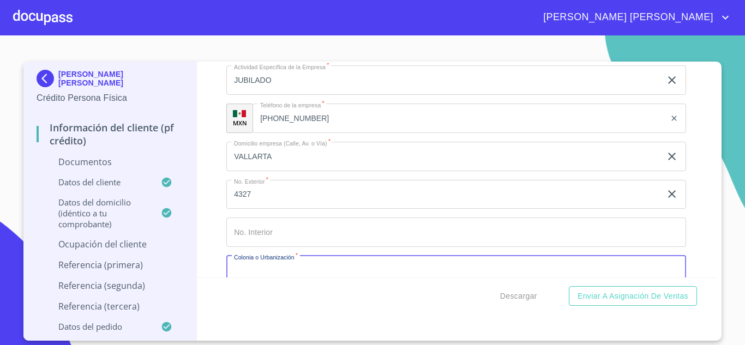
scroll to position [3987, 0]
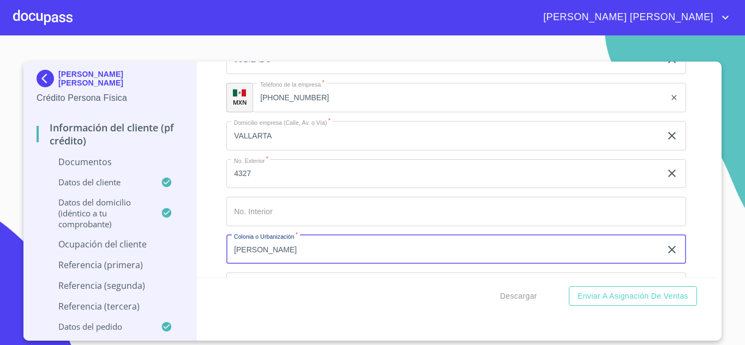
type input "[PERSON_NAME]"
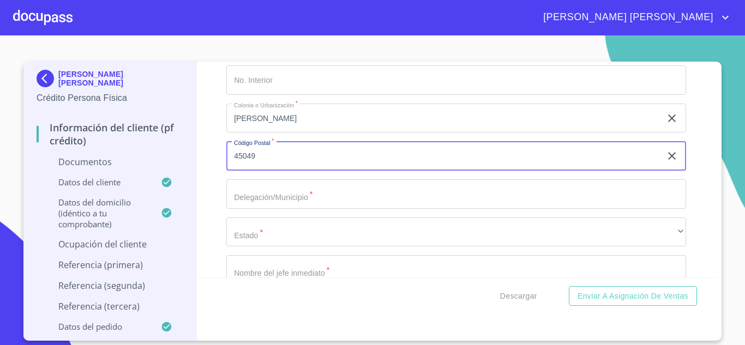
type input "45049"
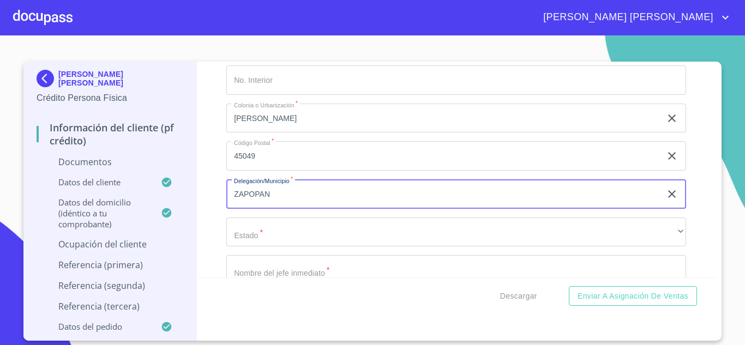
type input "ZAPOPAN"
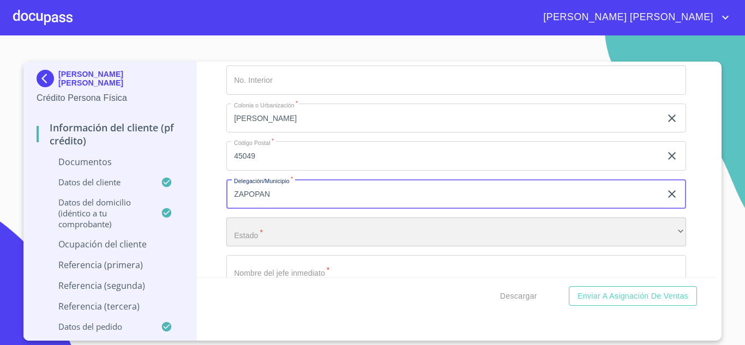
click at [274, 247] on div "​" at bounding box center [456, 232] width 460 height 29
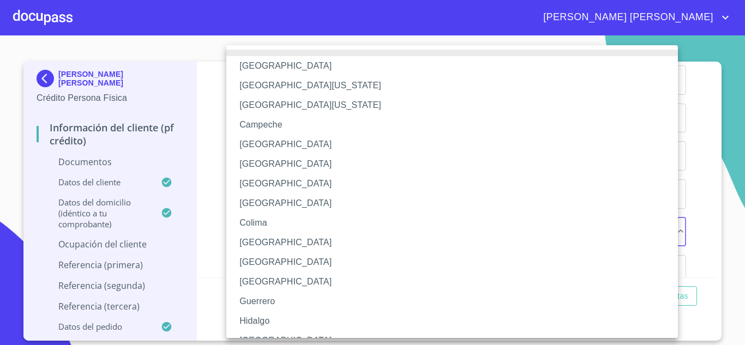
scroll to position [13, 0]
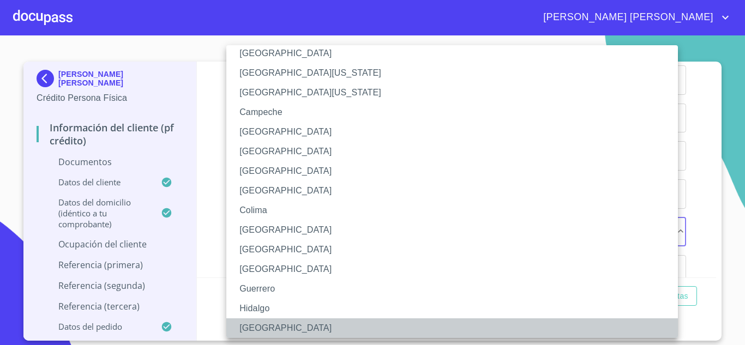
click at [260, 325] on li "[GEOGRAPHIC_DATA]" at bounding box center [456, 329] width 460 height 20
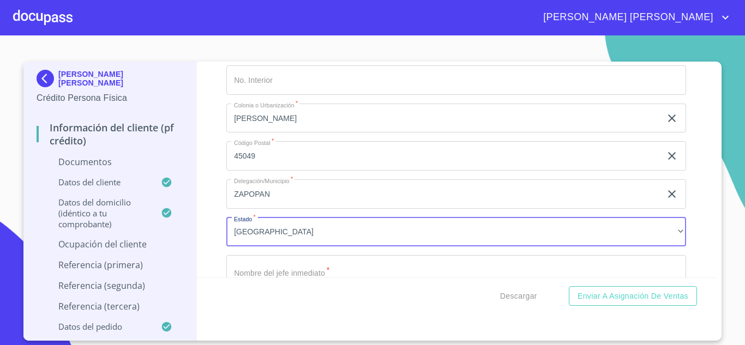
scroll to position [4139, 0]
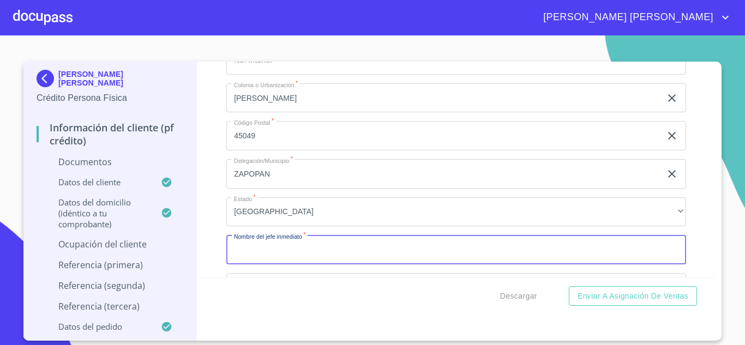
click at [282, 265] on input "Documento de identificación.   *" at bounding box center [456, 249] width 460 height 29
type input "EL MISMO"
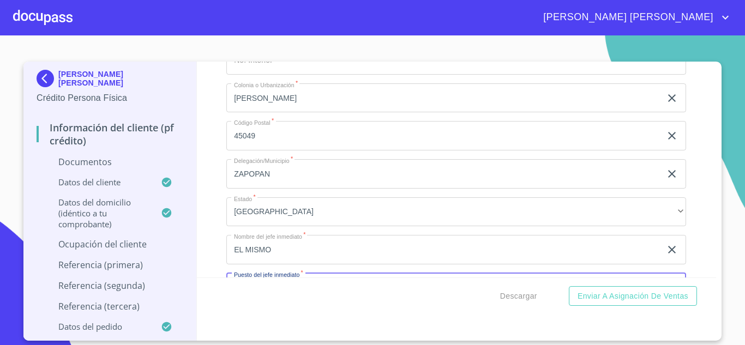
scroll to position [4270, 0]
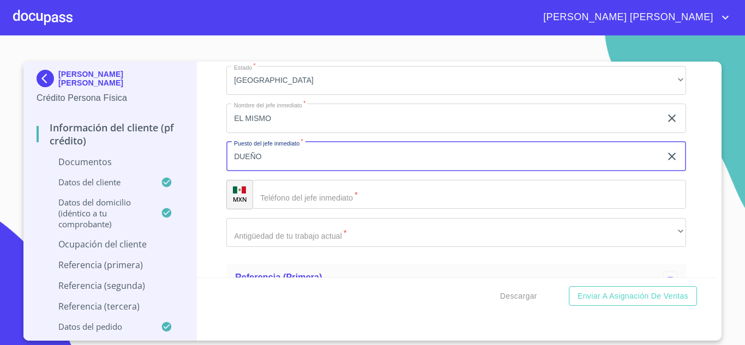
type input "DUEÑO"
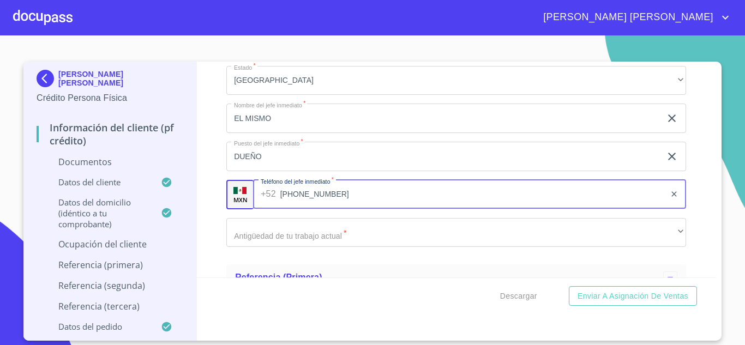
type input "[PHONE_NUMBER]"
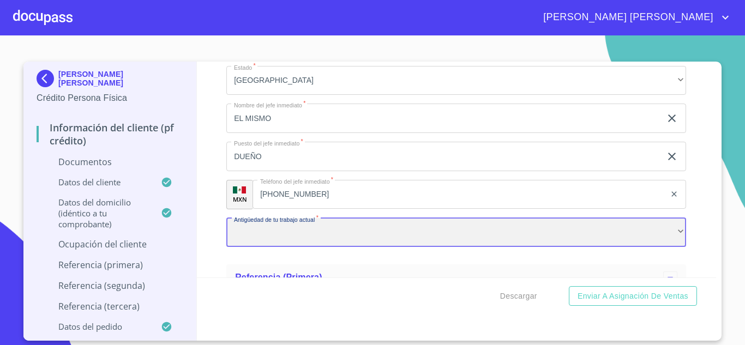
click at [276, 245] on div "​" at bounding box center [456, 232] width 460 height 29
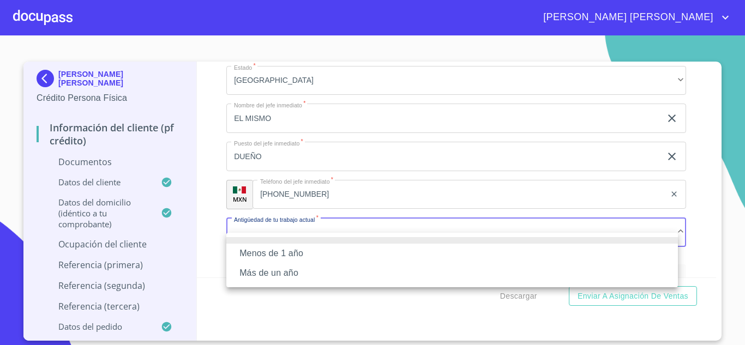
click at [272, 276] on li "Más de un año" at bounding box center [452, 274] width 452 height 20
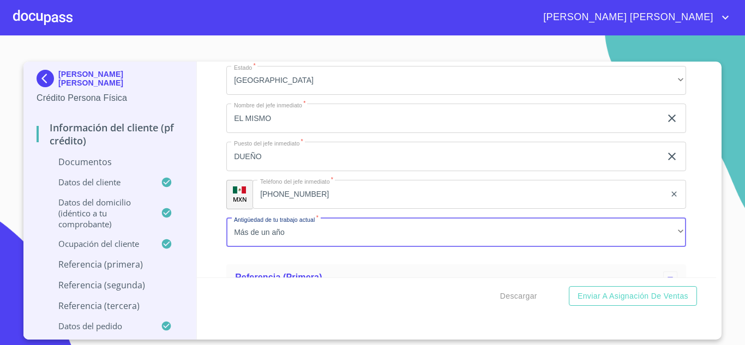
scroll to position [4391, 0]
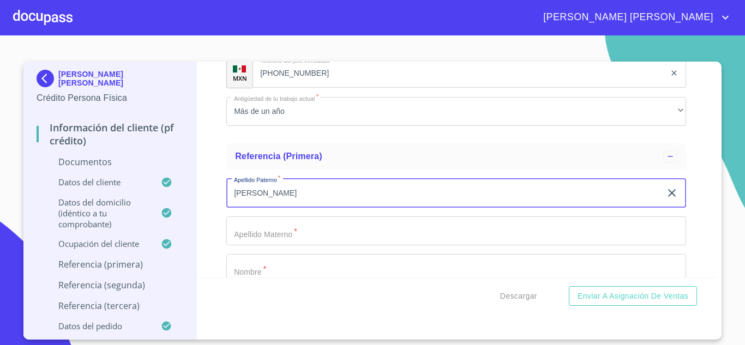
type input "[PERSON_NAME]"
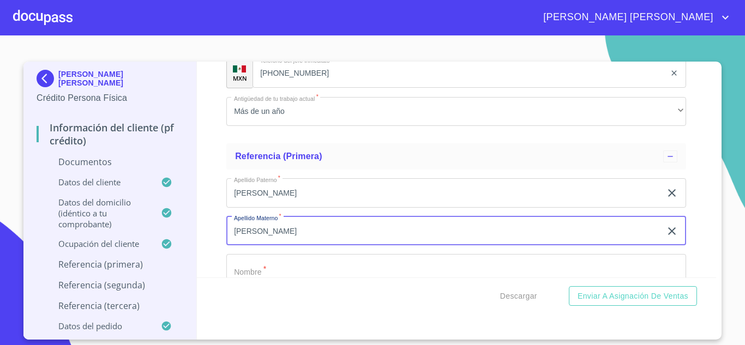
type input "[PERSON_NAME]"
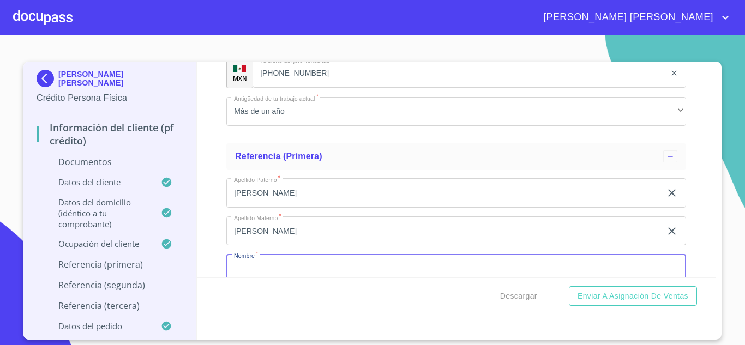
scroll to position [4411, 0]
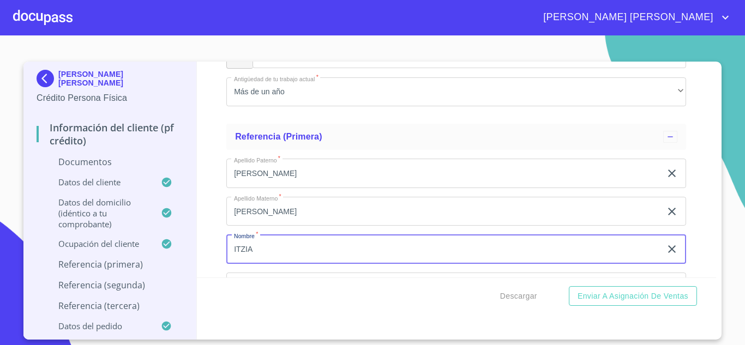
type input "ITZIA"
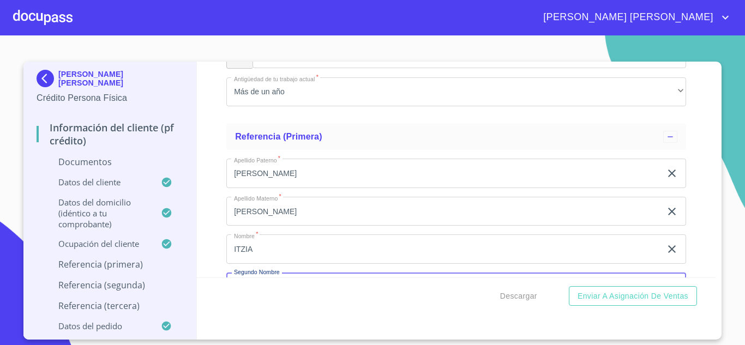
scroll to position [4542, 0]
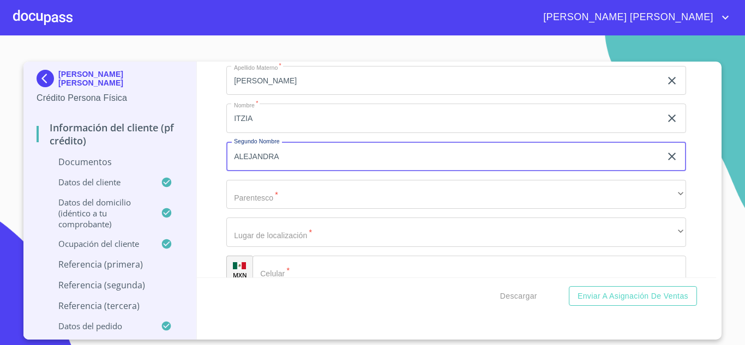
type input "ALEJANDRA"
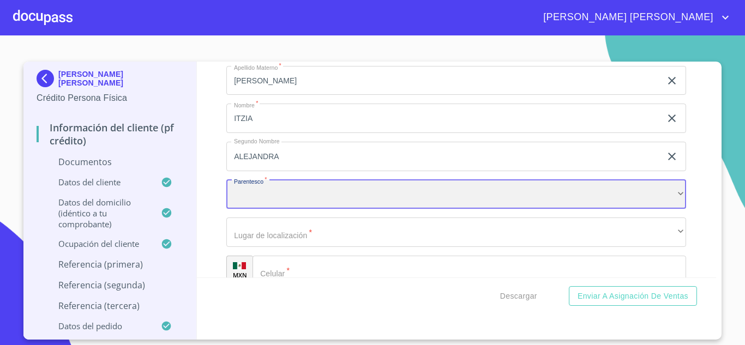
click at [275, 206] on div "​" at bounding box center [456, 194] width 460 height 29
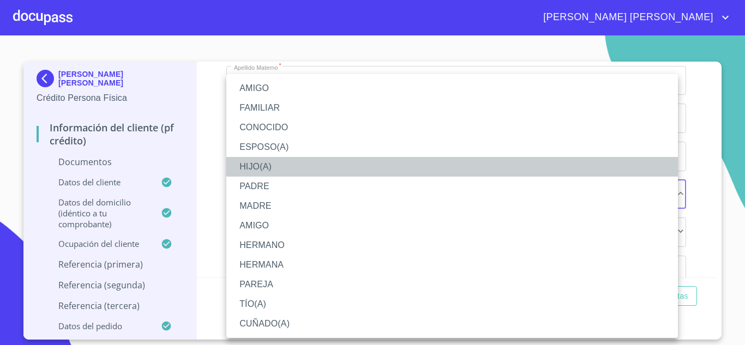
click at [255, 166] on li "HIJO(A)" at bounding box center [452, 167] width 452 height 20
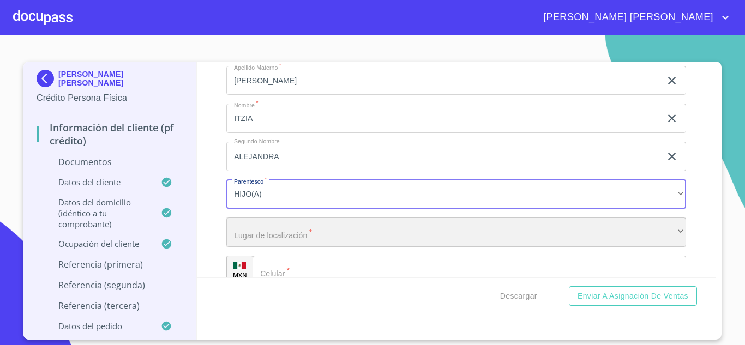
click at [262, 246] on div "​" at bounding box center [456, 232] width 460 height 29
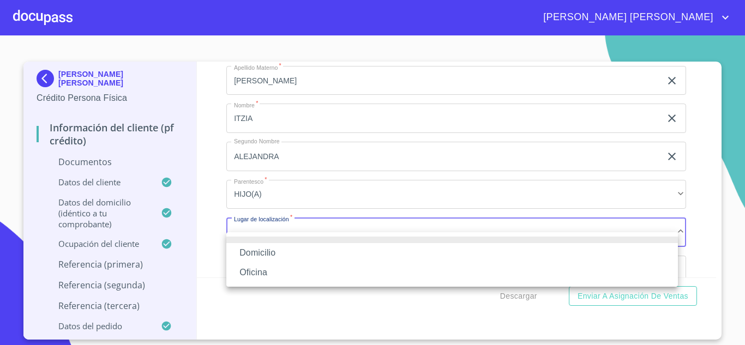
click at [260, 276] on li "Oficina" at bounding box center [452, 273] width 452 height 20
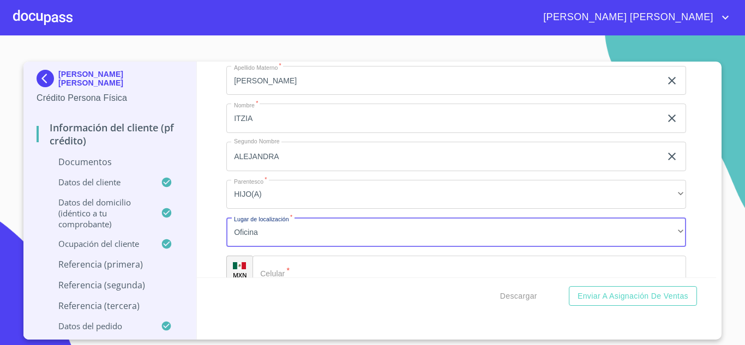
scroll to position [4563, 0]
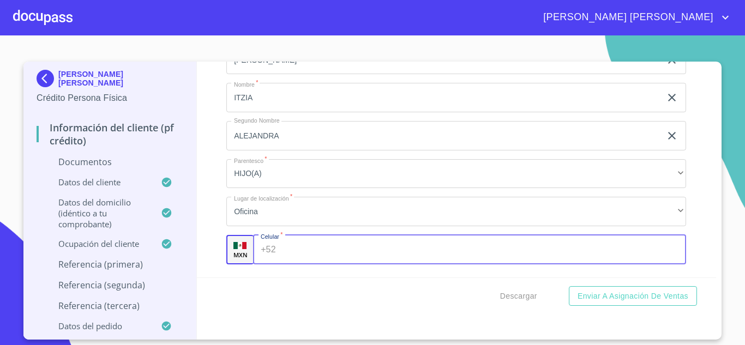
click at [295, 265] on input "Documento de identificación.   *" at bounding box center [483, 249] width 406 height 29
type input "[PHONE_NUMBER]"
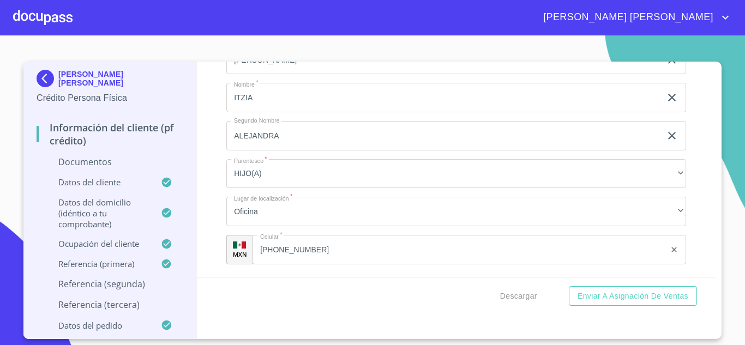
scroll to position [4701, 0]
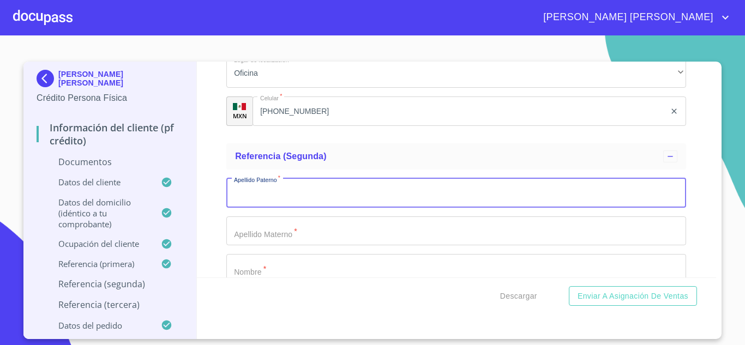
click at [292, 208] on input "Documento de identificación.   *" at bounding box center [456, 192] width 460 height 29
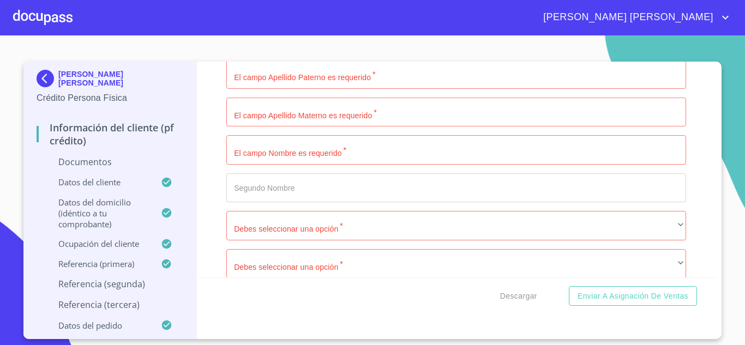
scroll to position [4818, 0]
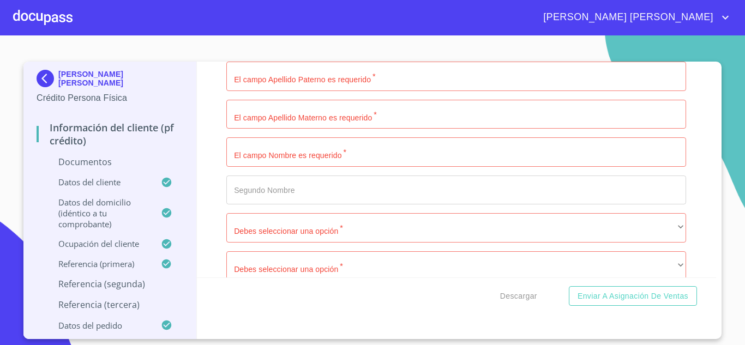
type input "[PHONE_NUMBER]"
click at [286, 91] on input "Documento de identificación.   *" at bounding box center [456, 76] width 460 height 29
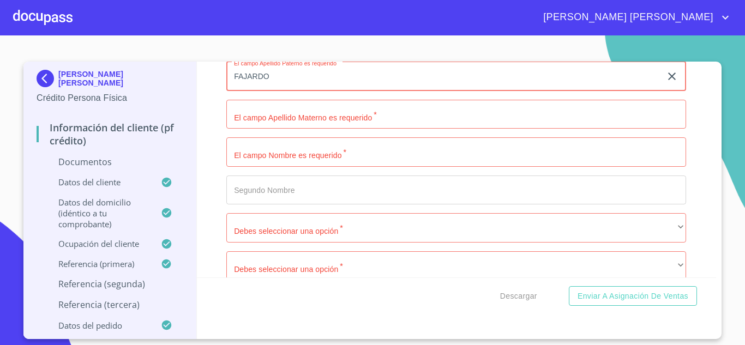
type input "FAJARDO"
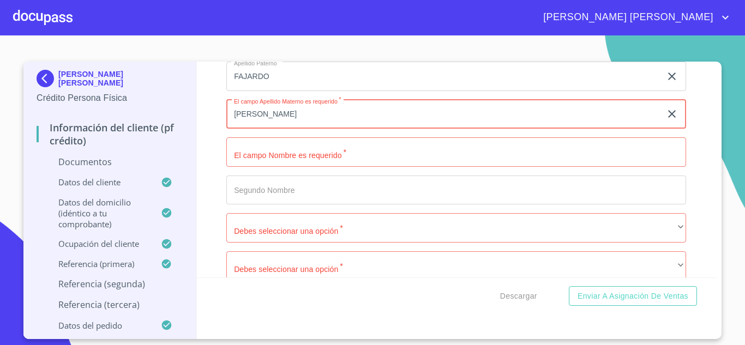
type input "[PERSON_NAME]"
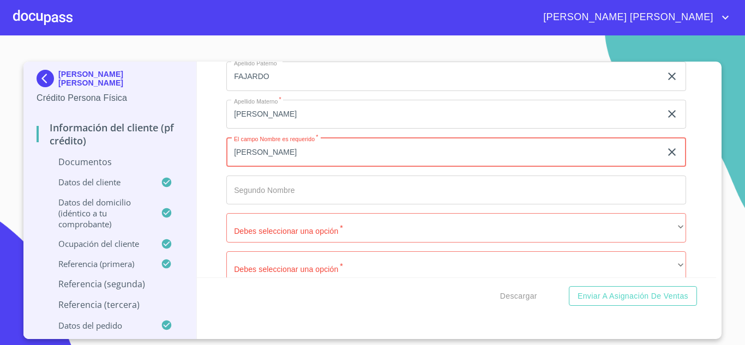
type input "[PERSON_NAME]"
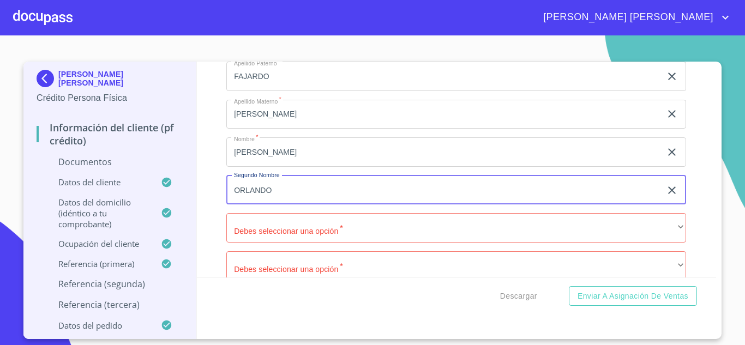
type input "ORLANDO"
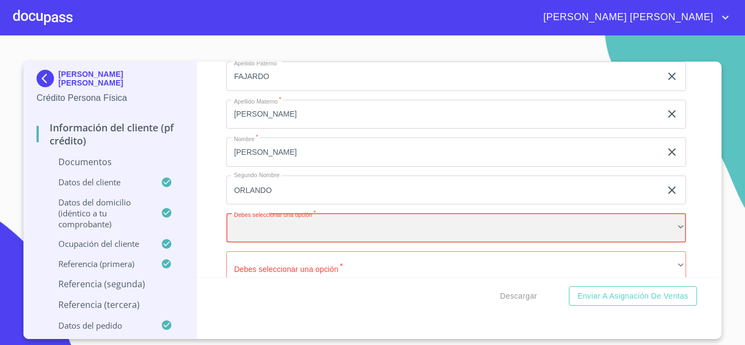
click at [290, 240] on div "​" at bounding box center [456, 227] width 460 height 29
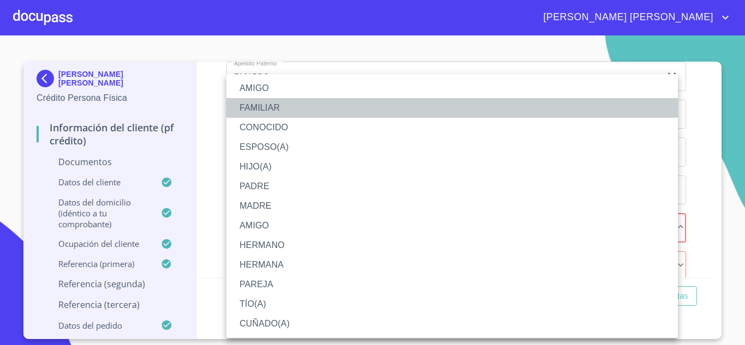
click at [274, 104] on li "FAMILIAR" at bounding box center [452, 108] width 452 height 20
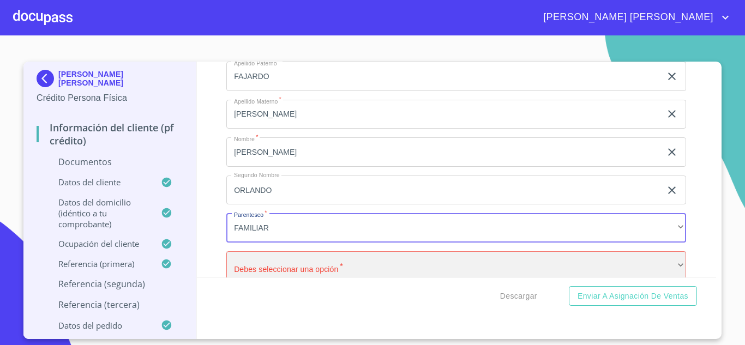
scroll to position [4834, 0]
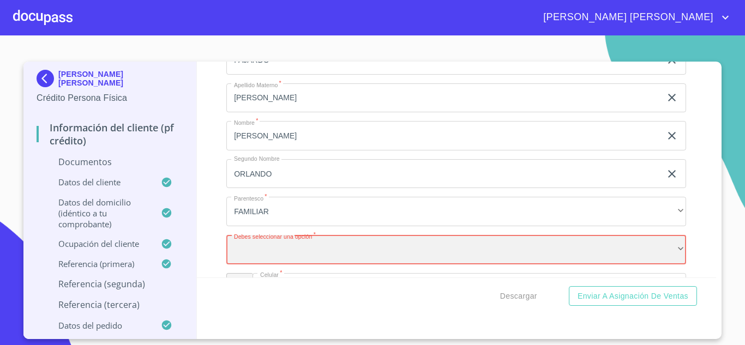
click at [265, 252] on div "​" at bounding box center [456, 249] width 460 height 29
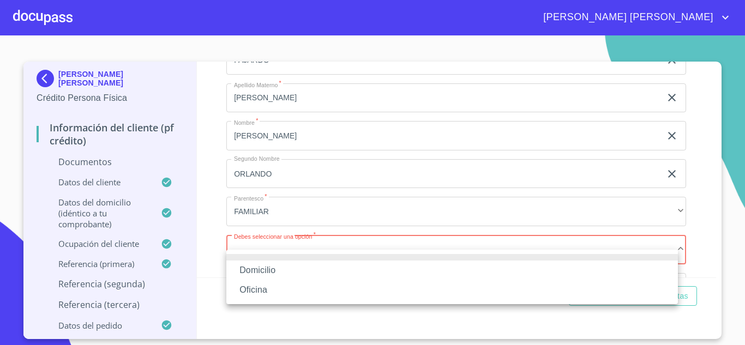
click at [266, 289] on li "Oficina" at bounding box center [452, 290] width 452 height 20
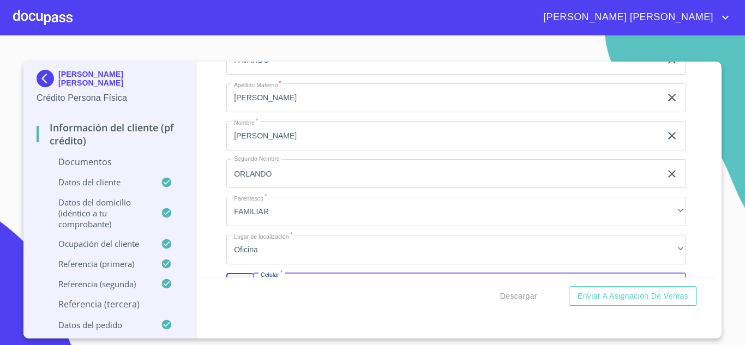
scroll to position [4966, 0]
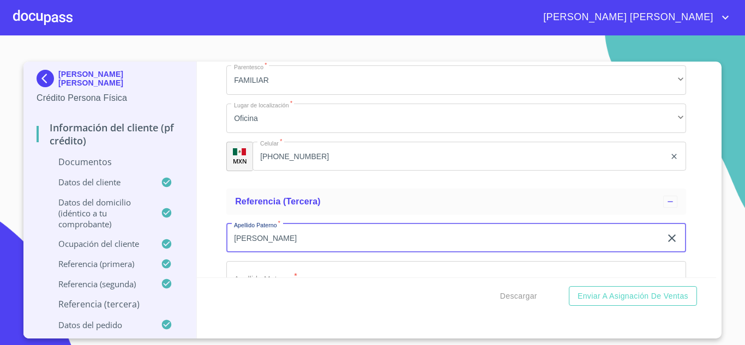
type input "[PERSON_NAME]"
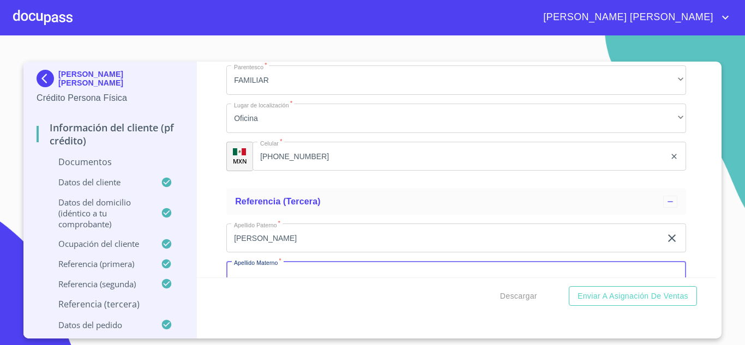
scroll to position [4992, 0]
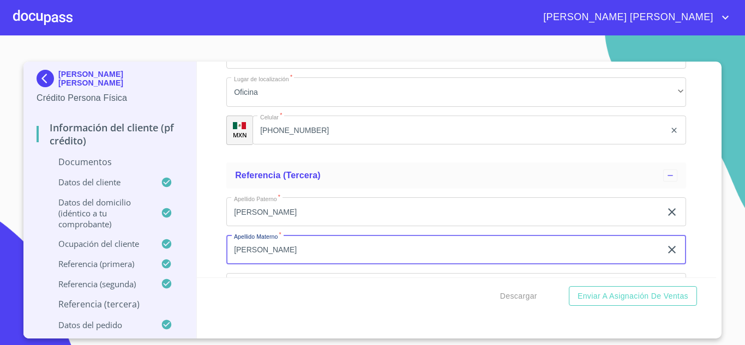
type input "[PERSON_NAME]"
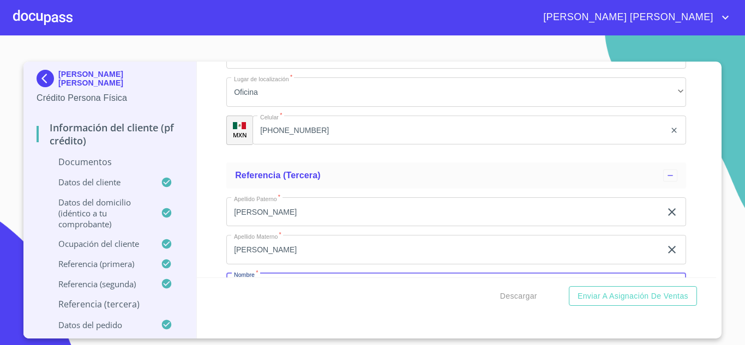
scroll to position [5123, 0]
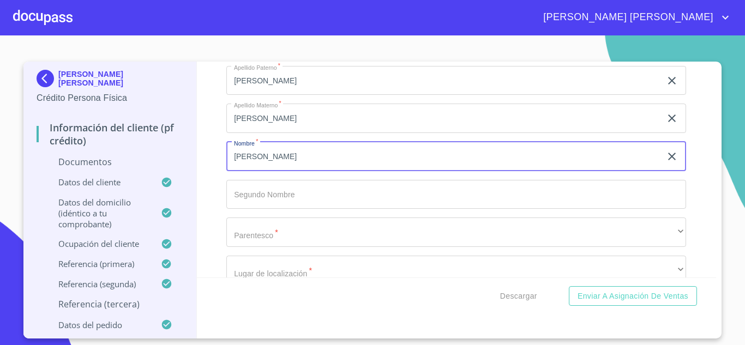
type input "[PERSON_NAME]"
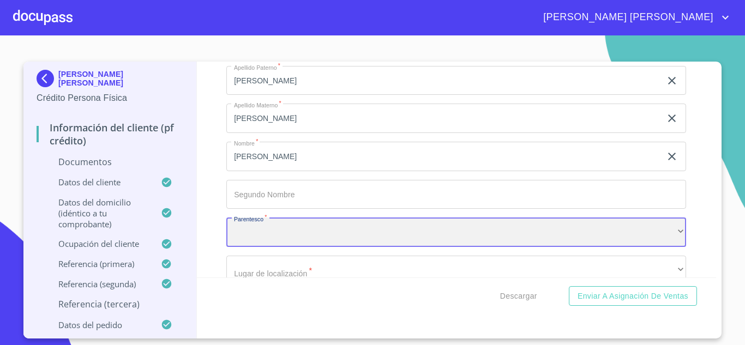
click at [285, 247] on div "​" at bounding box center [456, 232] width 460 height 29
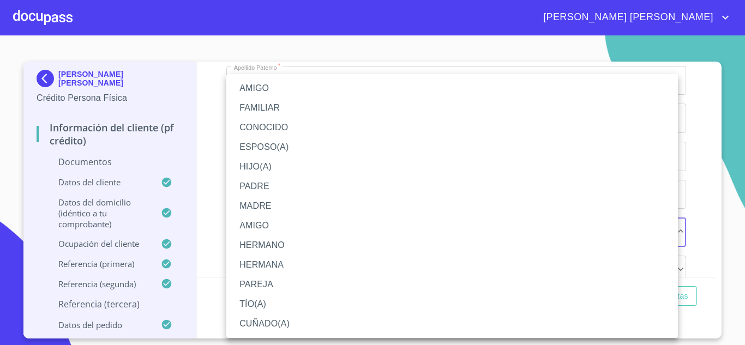
click at [260, 85] on li "AMIGO" at bounding box center [452, 89] width 452 height 20
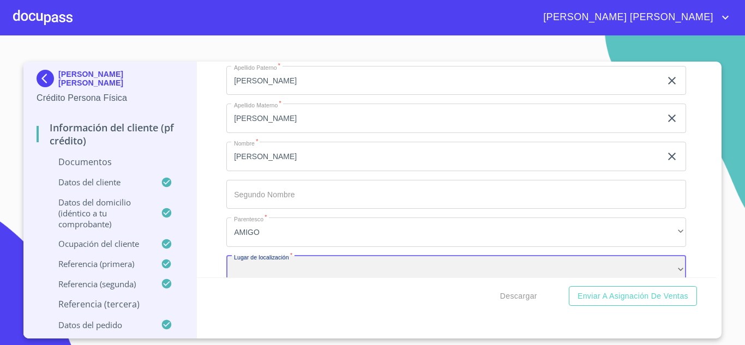
scroll to position [5144, 0]
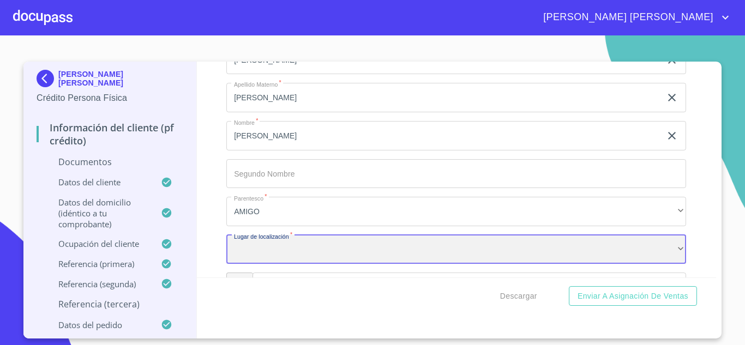
click at [270, 252] on div "​" at bounding box center [456, 249] width 460 height 29
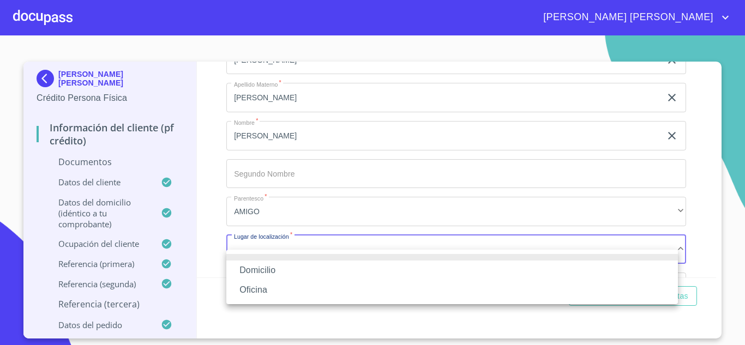
click at [264, 289] on li "Oficina" at bounding box center [452, 290] width 452 height 20
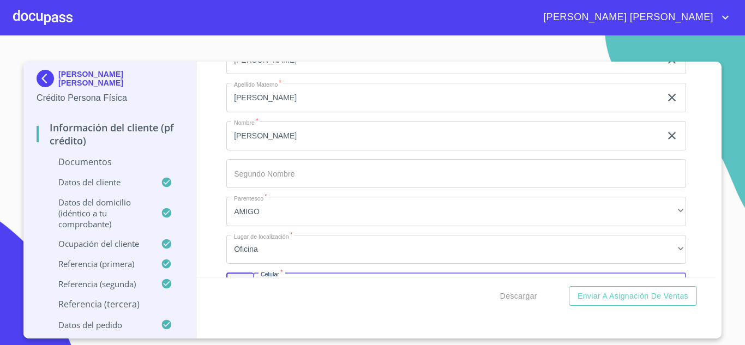
scroll to position [5276, 0]
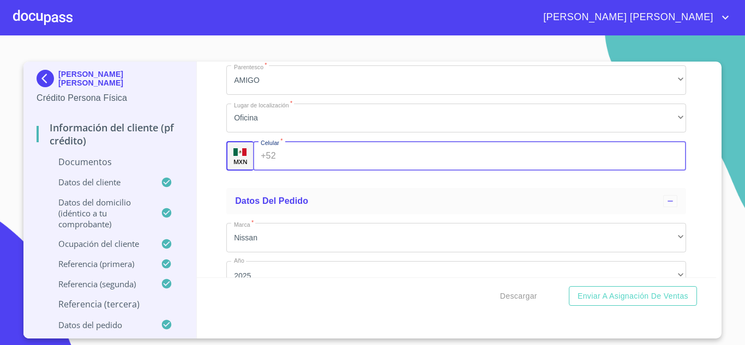
click at [298, 171] on input "Documento de identificación.   *" at bounding box center [483, 155] width 406 height 29
type input "[PHONE_NUMBER]"
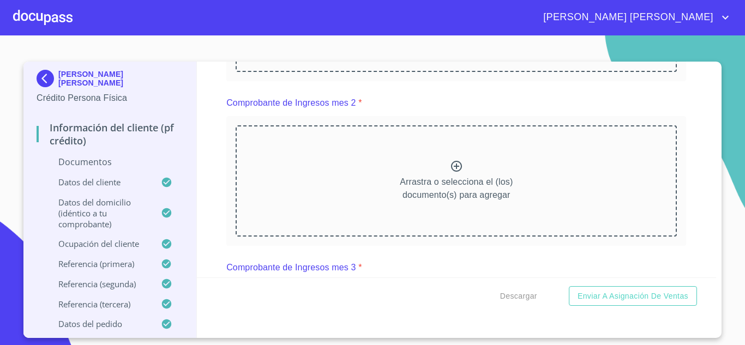
scroll to position [997, 0]
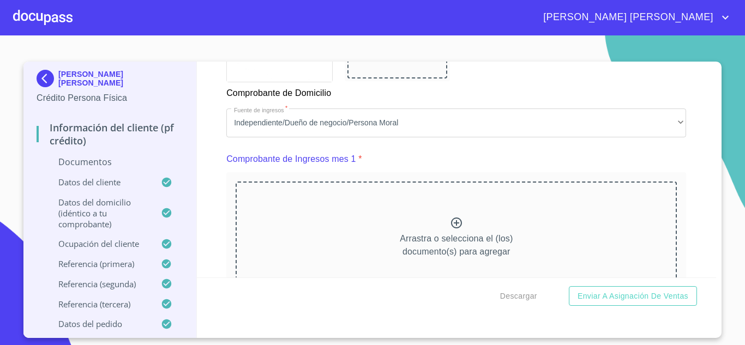
click at [451, 230] on icon at bounding box center [456, 223] width 13 height 13
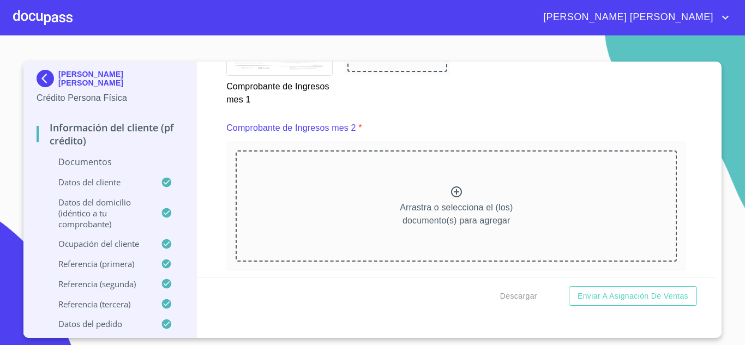
scroll to position [1516, 0]
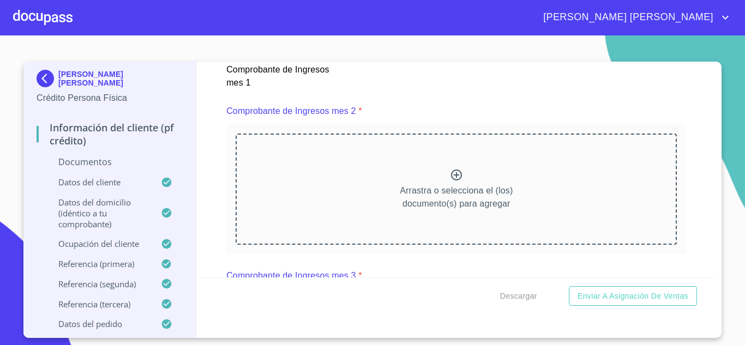
click at [453, 182] on icon at bounding box center [456, 175] width 13 height 13
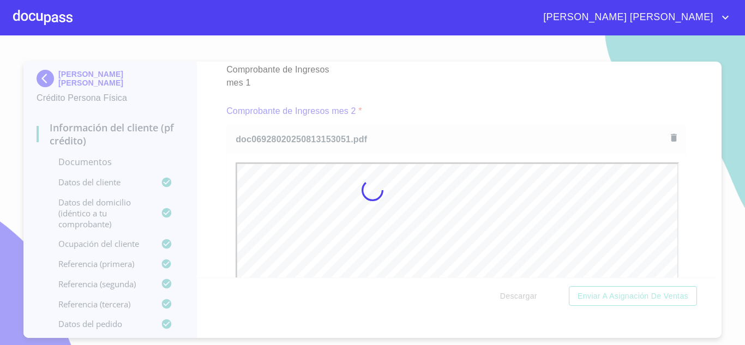
scroll to position [0, 0]
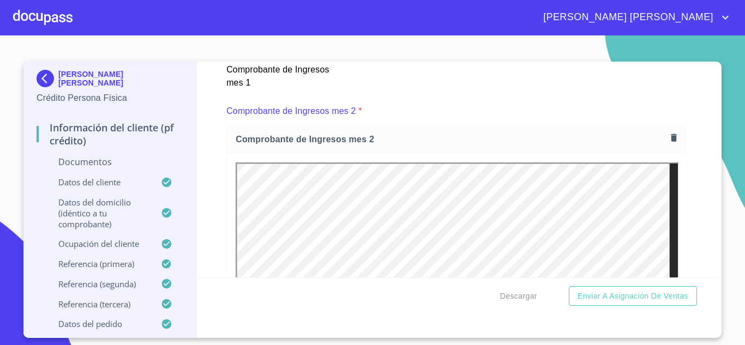
drag, startPoint x: 713, startPoint y: 123, endPoint x: 713, endPoint y: 132, distance: 9.3
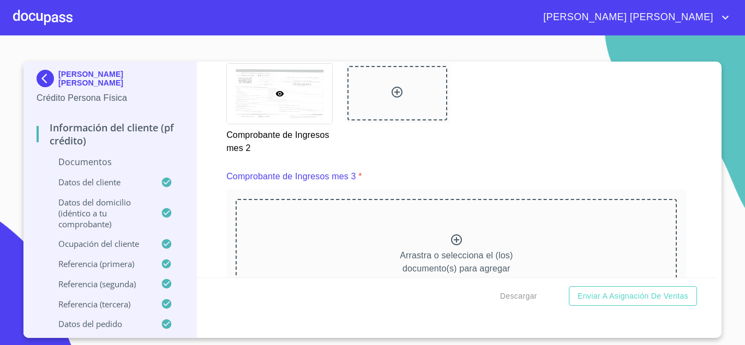
scroll to position [2009, 0]
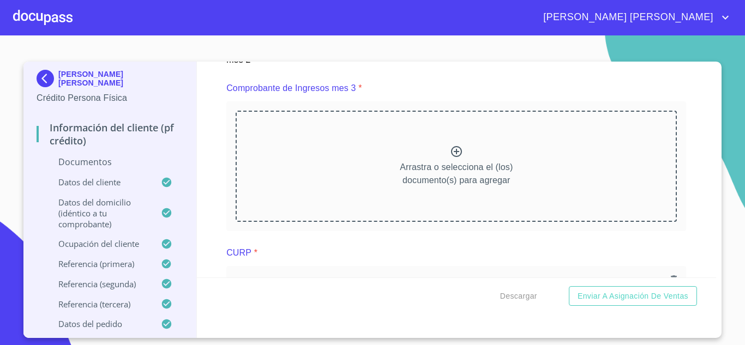
click at [453, 157] on icon at bounding box center [456, 151] width 11 height 11
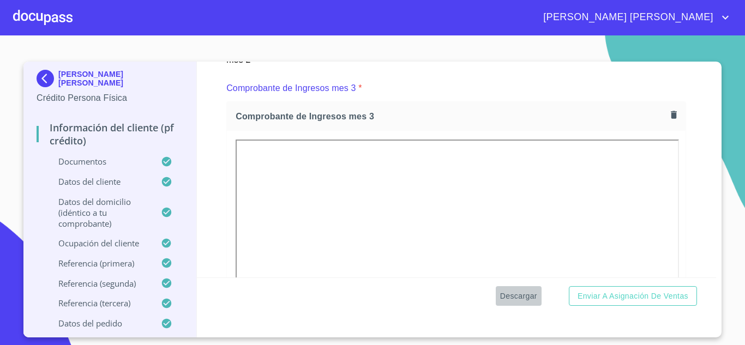
click at [526, 295] on span "Descargar" at bounding box center [518, 297] width 37 height 14
click at [522, 295] on span "Descargar" at bounding box center [518, 297] width 37 height 14
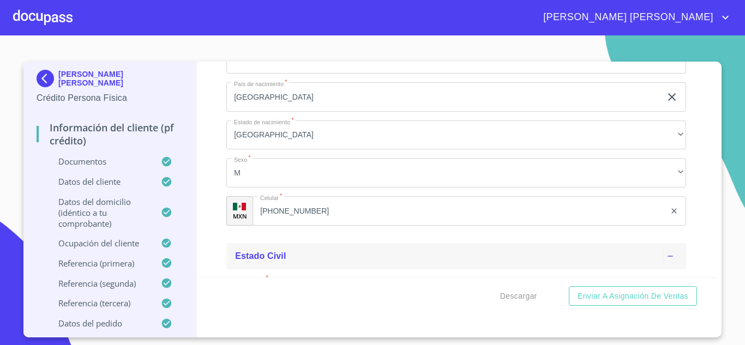
scroll to position [3840, 0]
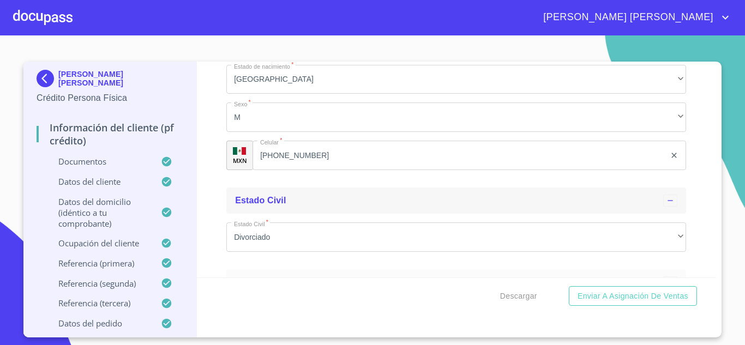
click at [333, 166] on input "[PHONE_NUMBER]" at bounding box center [459, 155] width 413 height 29
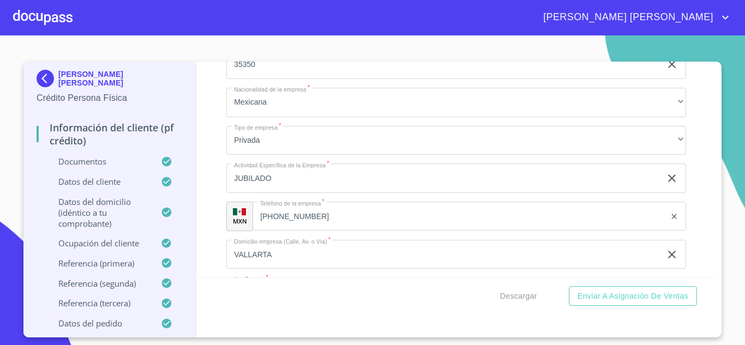
scroll to position [4802, 0]
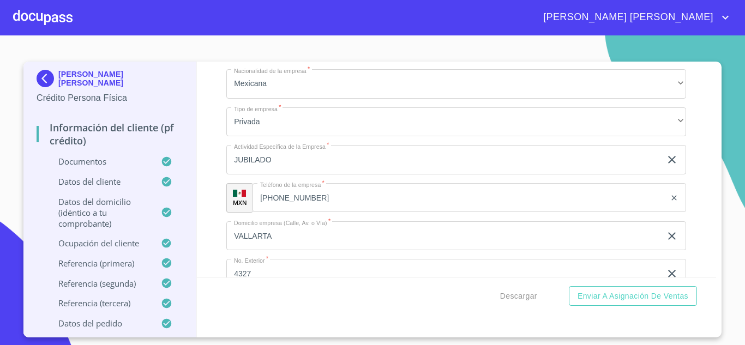
type input "[PHONE_NUMBER]"
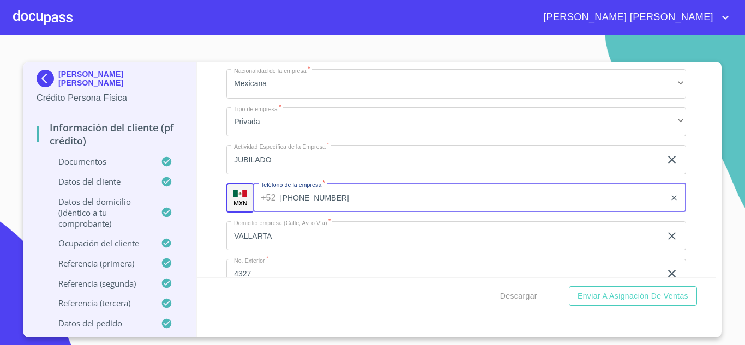
click at [316, 213] on input "[PHONE_NUMBER]" at bounding box center [473, 197] width 386 height 29
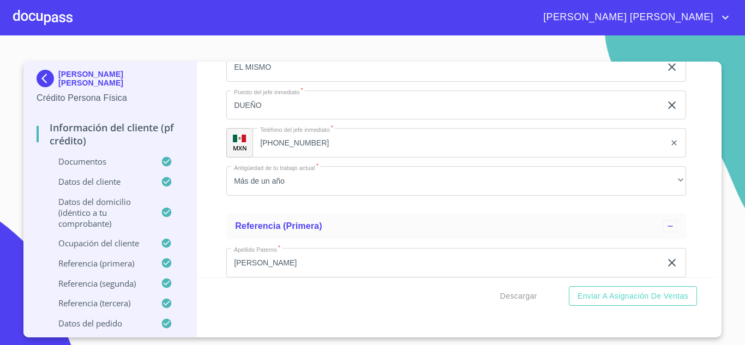
scroll to position [5238, 0]
type input "[PHONE_NUMBER]"
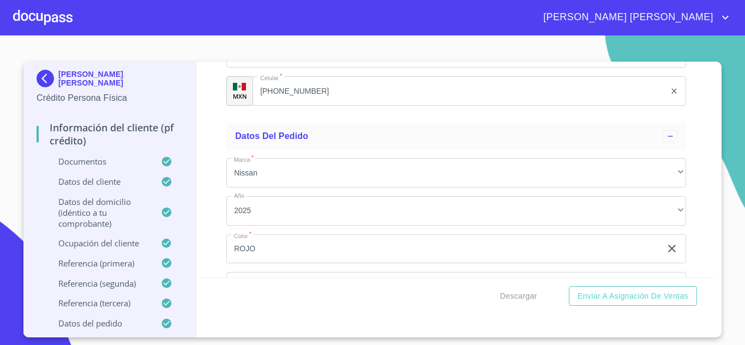
scroll to position [6344, 0]
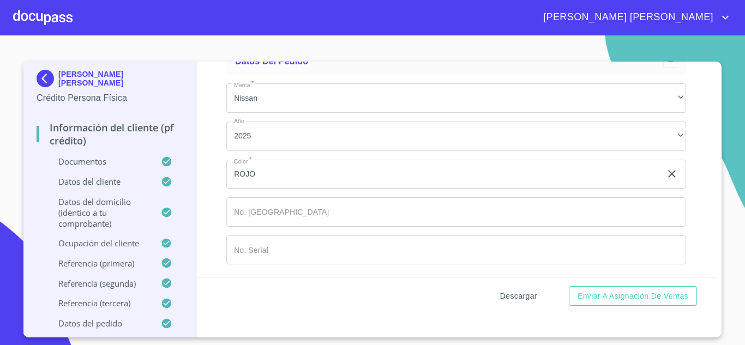
type input "[PHONE_NUMBER]"
click at [526, 294] on span "Descargar" at bounding box center [518, 297] width 37 height 14
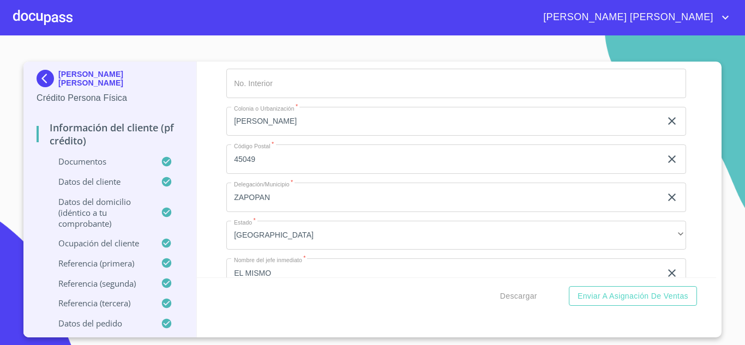
scroll to position [4956, 0]
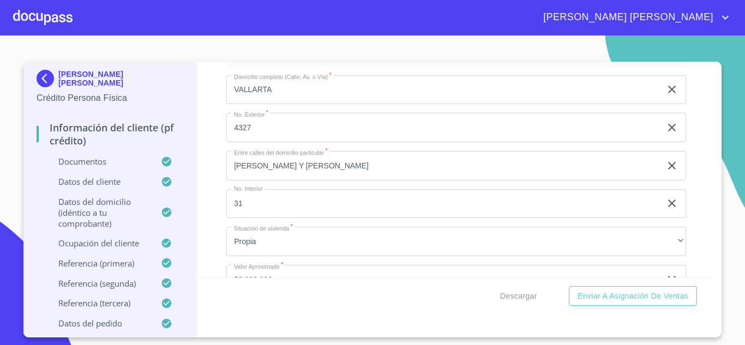
scroll to position [4050, 0]
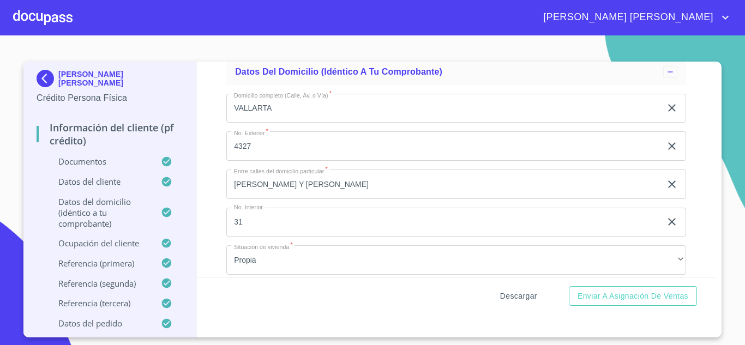
type input "31"
click at [525, 290] on span "Descargar" at bounding box center [518, 297] width 37 height 14
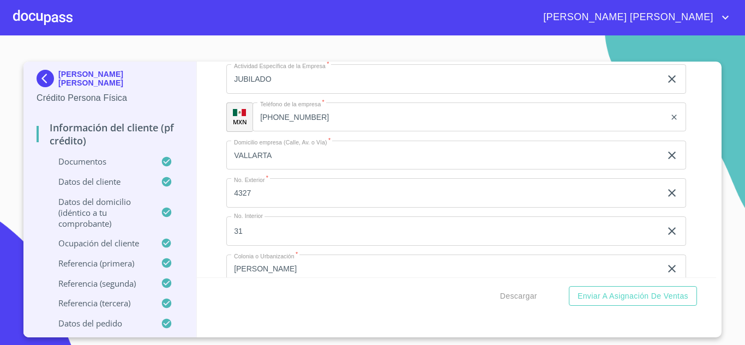
scroll to position [4901, 0]
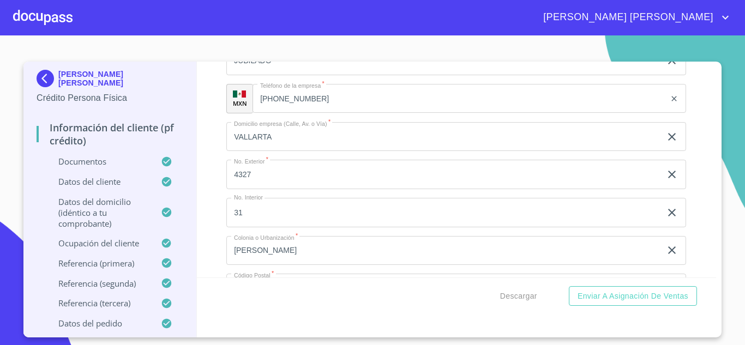
type input "31 F"
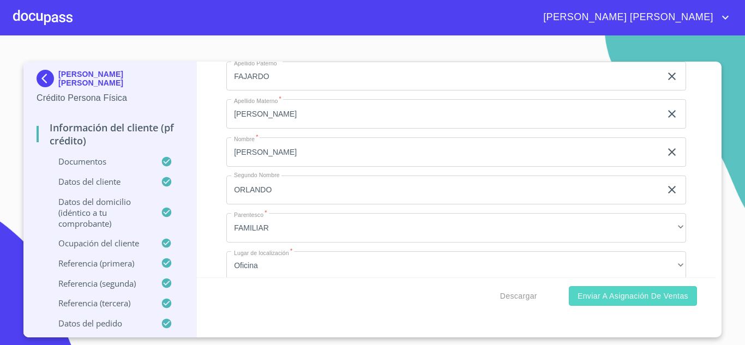
scroll to position [5752, 0]
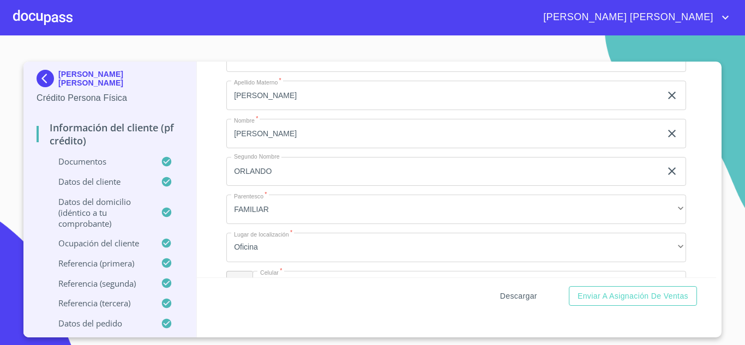
type input "31 F"
click at [516, 298] on span "Descargar" at bounding box center [518, 297] width 37 height 14
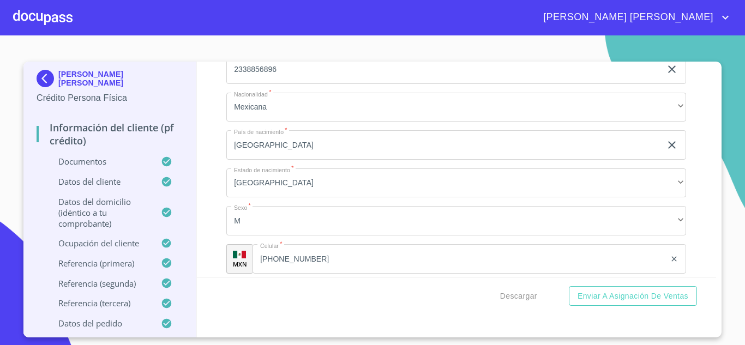
scroll to position [3662, 0]
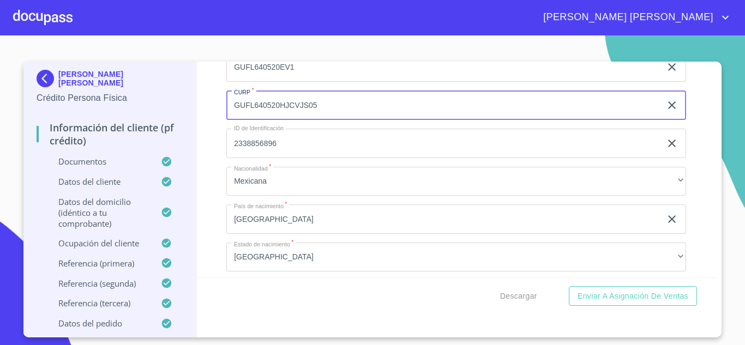
drag, startPoint x: 234, startPoint y: 118, endPoint x: 321, endPoint y: 118, distance: 87.3
click at [321, 118] on input "GUFL640520HJCVJS05" at bounding box center [443, 105] width 435 height 29
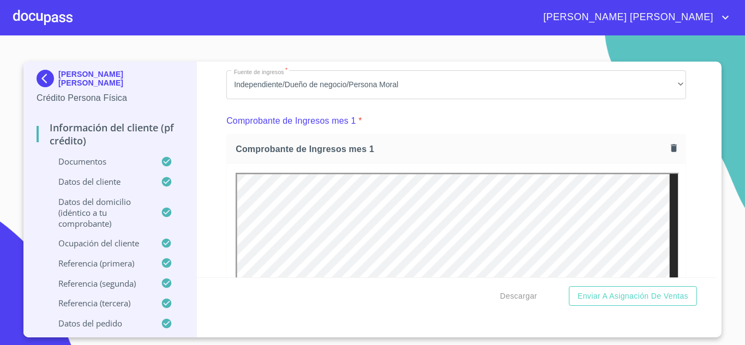
scroll to position [1073, 0]
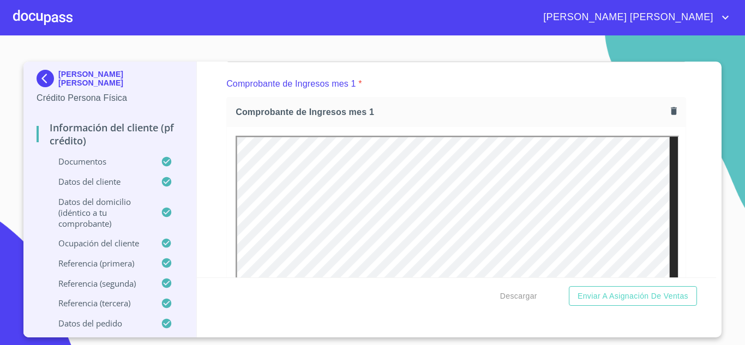
click at [671, 115] on icon "button" at bounding box center [674, 111] width 6 height 8
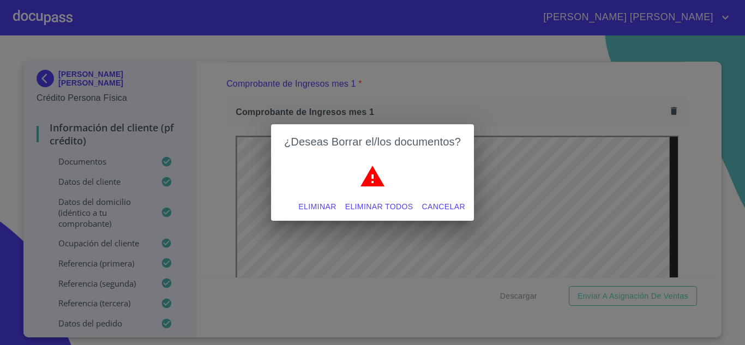
click at [324, 206] on span "Eliminar" at bounding box center [317, 207] width 38 height 14
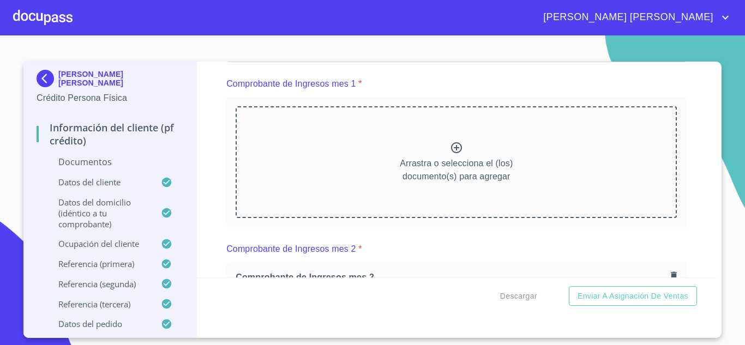
click at [454, 154] on icon at bounding box center [456, 147] width 13 height 13
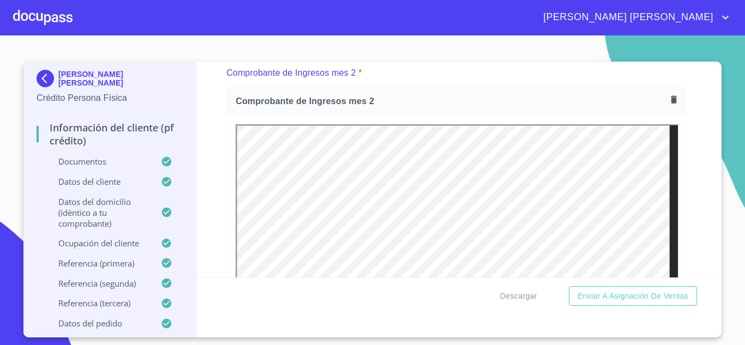
scroll to position [1572, 0]
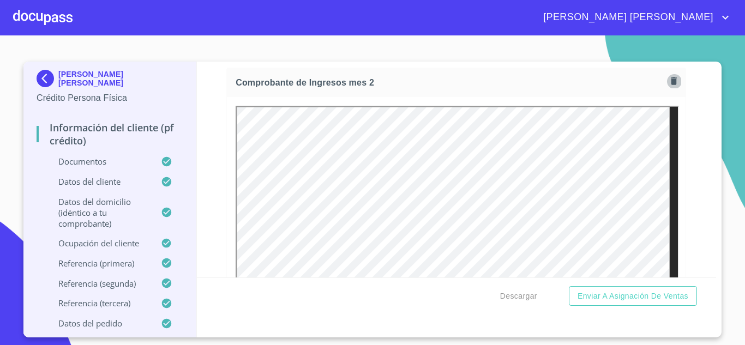
click at [671, 85] on icon "button" at bounding box center [674, 81] width 6 height 8
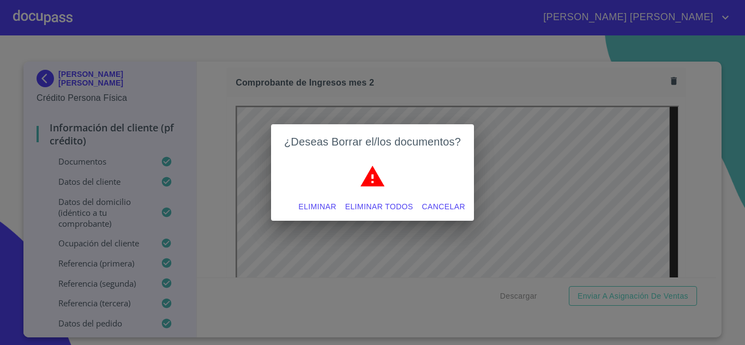
click at [317, 203] on span "Eliminar" at bounding box center [317, 207] width 38 height 14
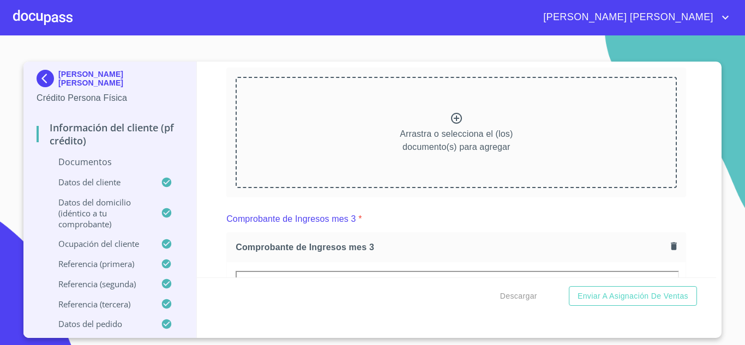
click at [465, 141] on p "Arrastra o selecciona el (los) documento(s) para agregar" at bounding box center [456, 141] width 113 height 26
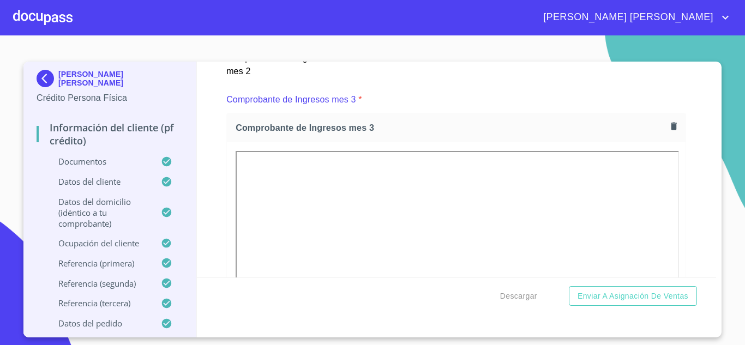
scroll to position [2053, 0]
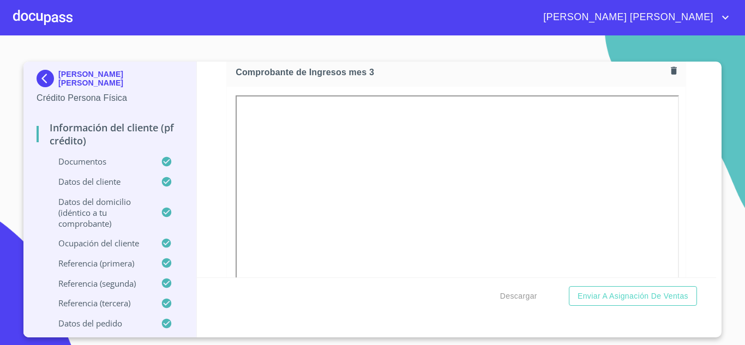
click at [671, 74] on icon "button" at bounding box center [674, 71] width 6 height 8
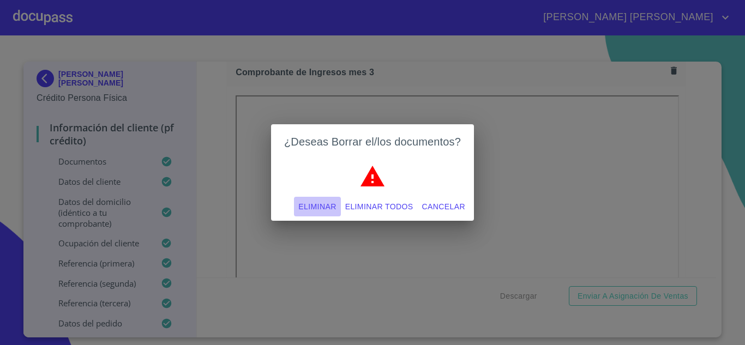
click at [312, 203] on span "Eliminar" at bounding box center [317, 207] width 38 height 14
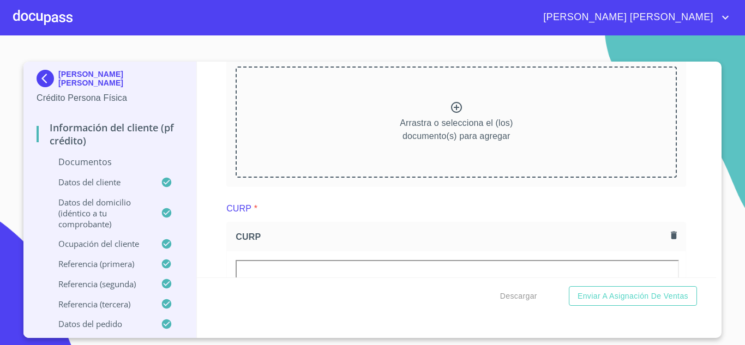
click at [451, 114] on icon at bounding box center [456, 107] width 13 height 13
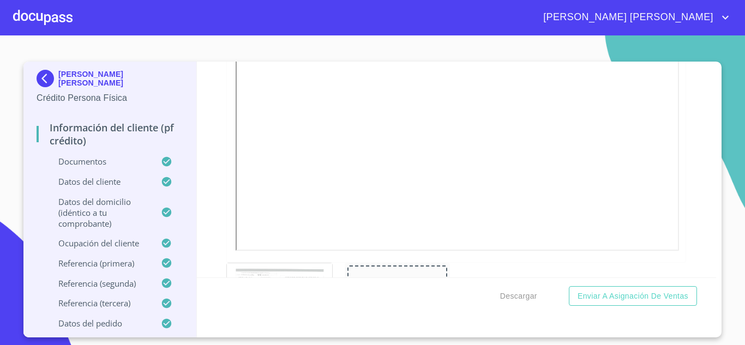
scroll to position [2532, 0]
click at [671, 65] on icon "button" at bounding box center [674, 62] width 6 height 8
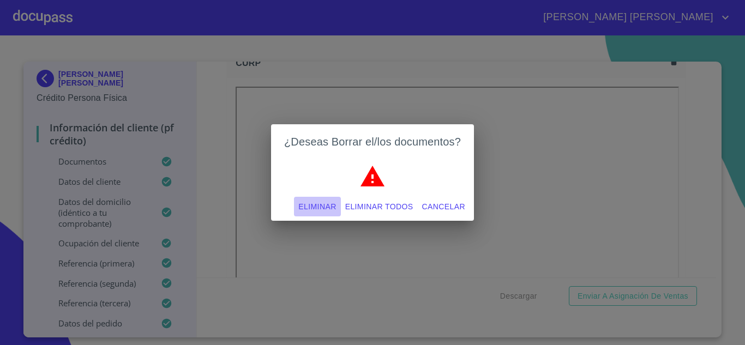
click at [323, 203] on span "Eliminar" at bounding box center [317, 207] width 38 height 14
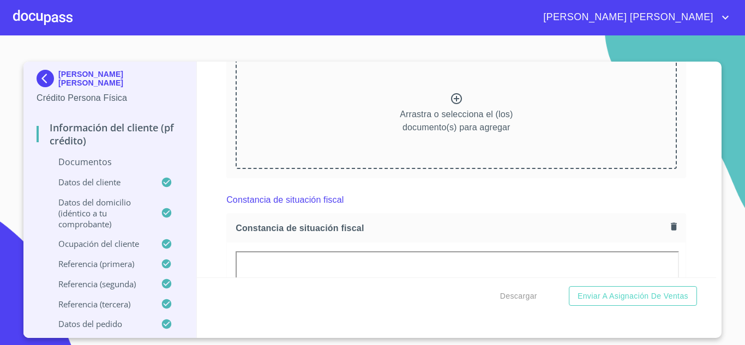
click at [450, 105] on icon at bounding box center [456, 98] width 13 height 13
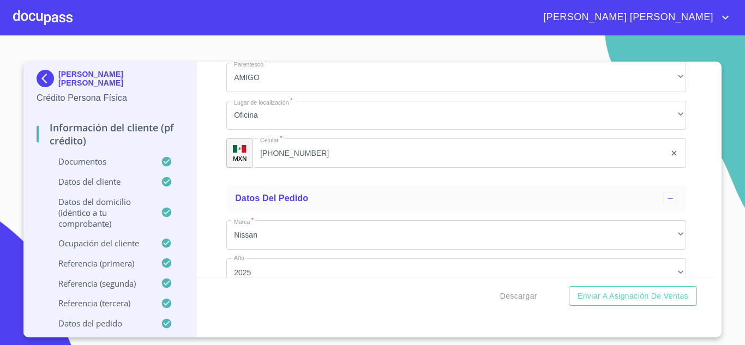
scroll to position [6344, 0]
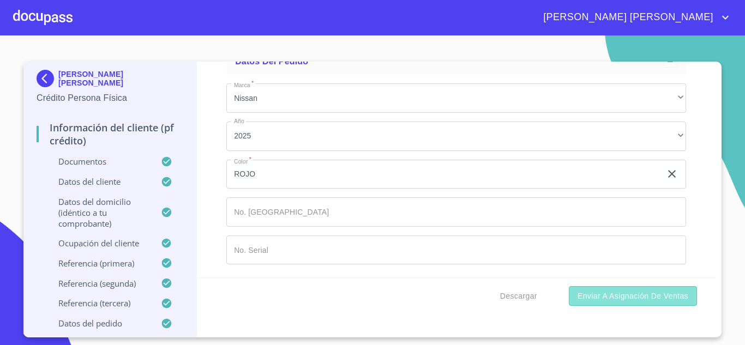
click at [627, 292] on span "Enviar a Asignación de Ventas" at bounding box center [633, 297] width 111 height 14
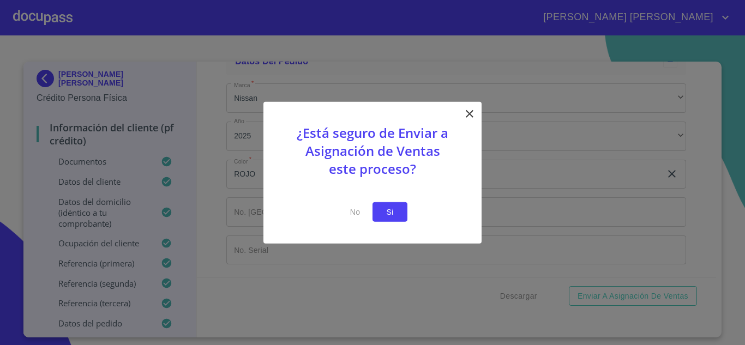
click at [398, 211] on span "Si" at bounding box center [389, 212] width 17 height 14
